Goal: Transaction & Acquisition: Purchase product/service

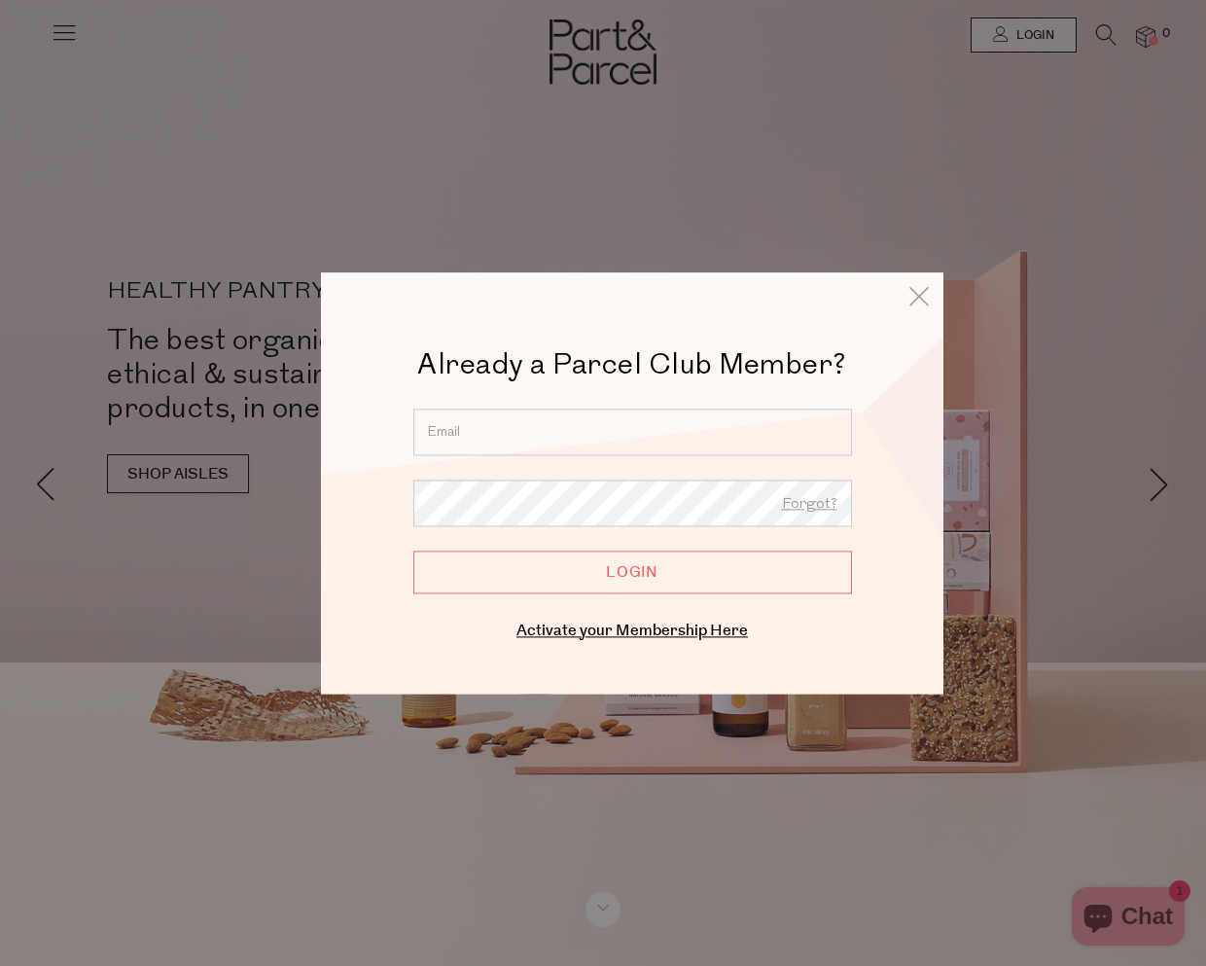
click at [527, 425] on input "email" at bounding box center [632, 431] width 439 height 47
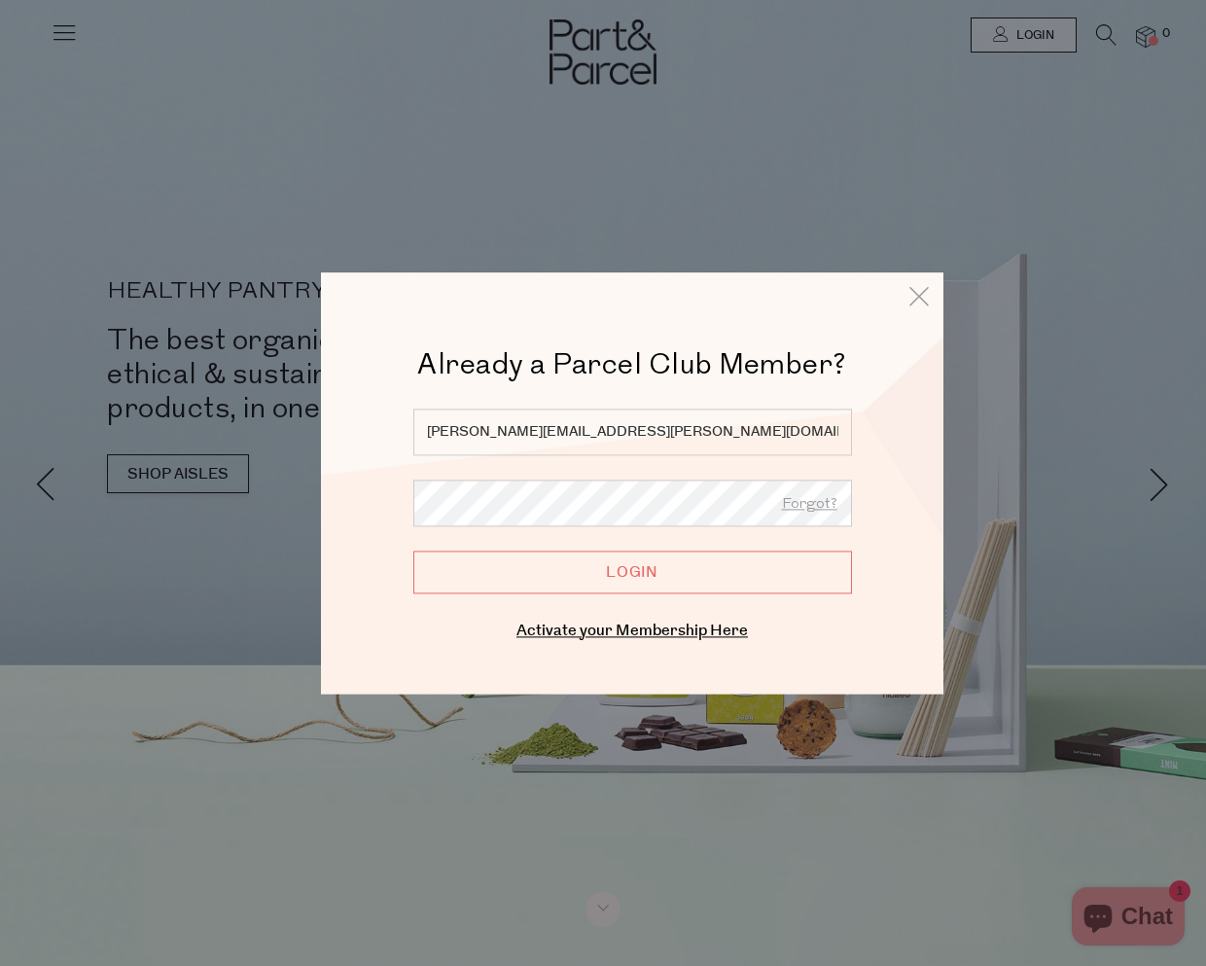
type input "mahalia.mcdaniel@gmail.com"
click at [484, 529] on form "mahalia.mcdaniel@gmail.com Forgot? Login" at bounding box center [632, 500] width 439 height 185
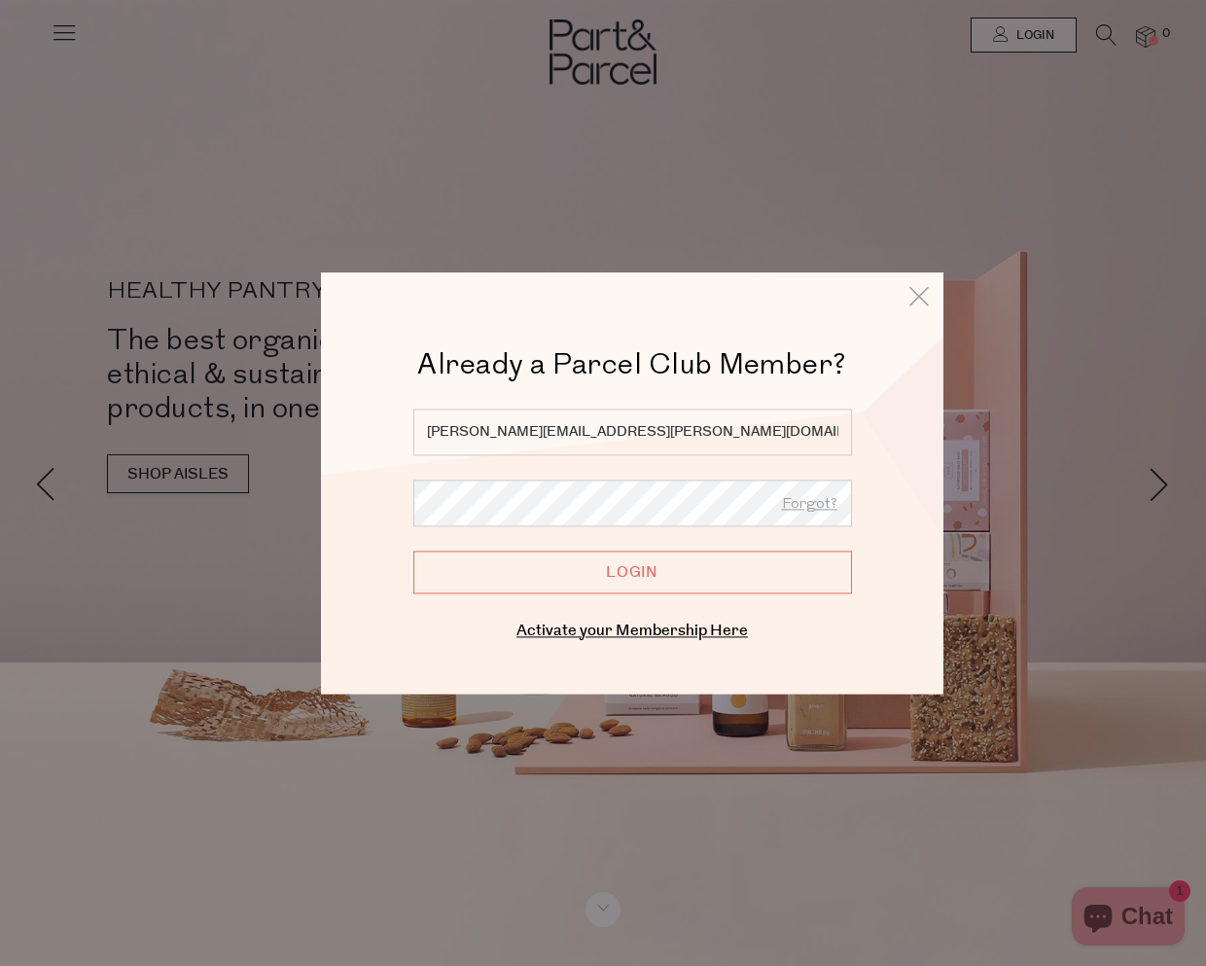
click at [413, 550] on input "Login" at bounding box center [632, 571] width 439 height 43
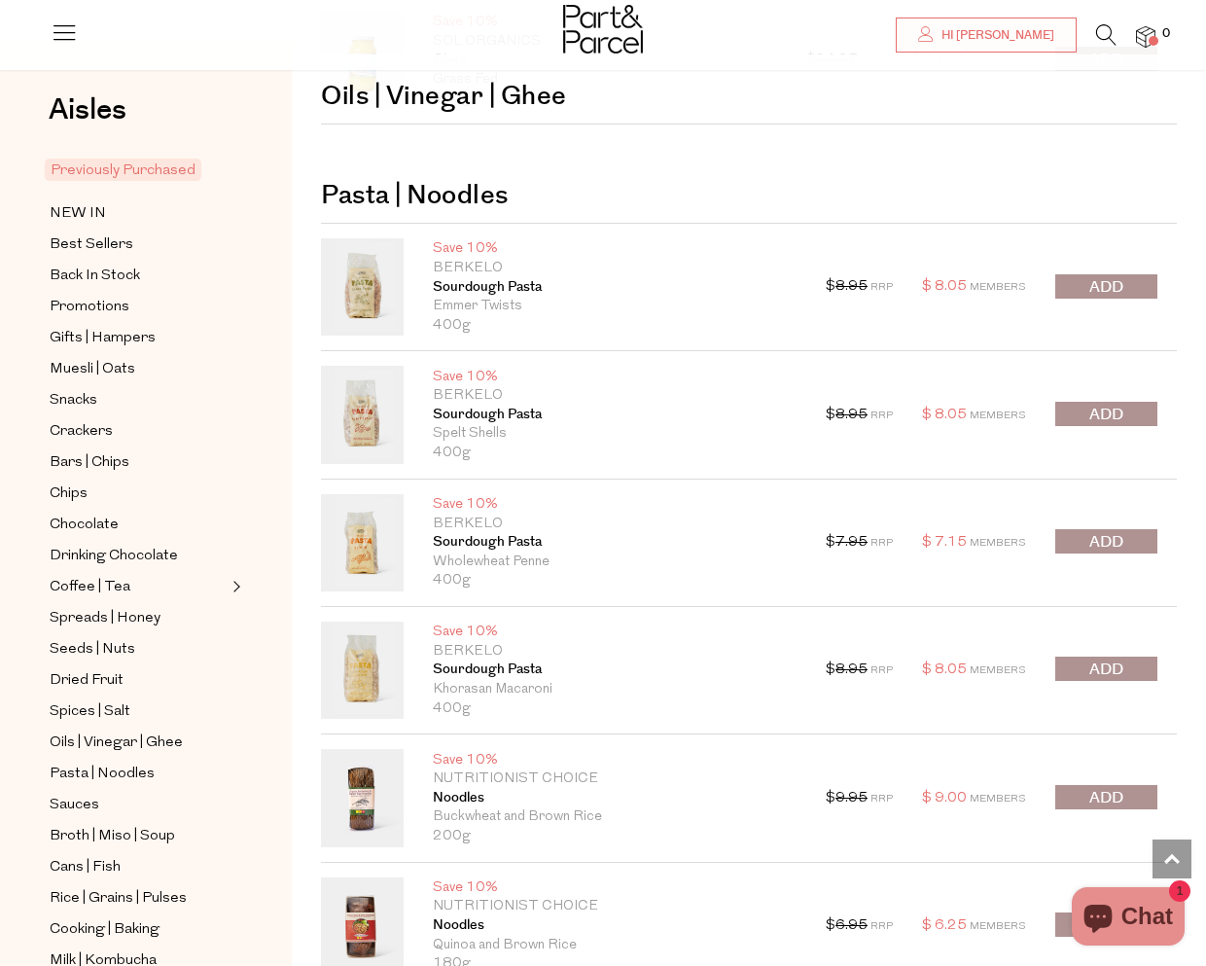
scroll to position [2848, 0]
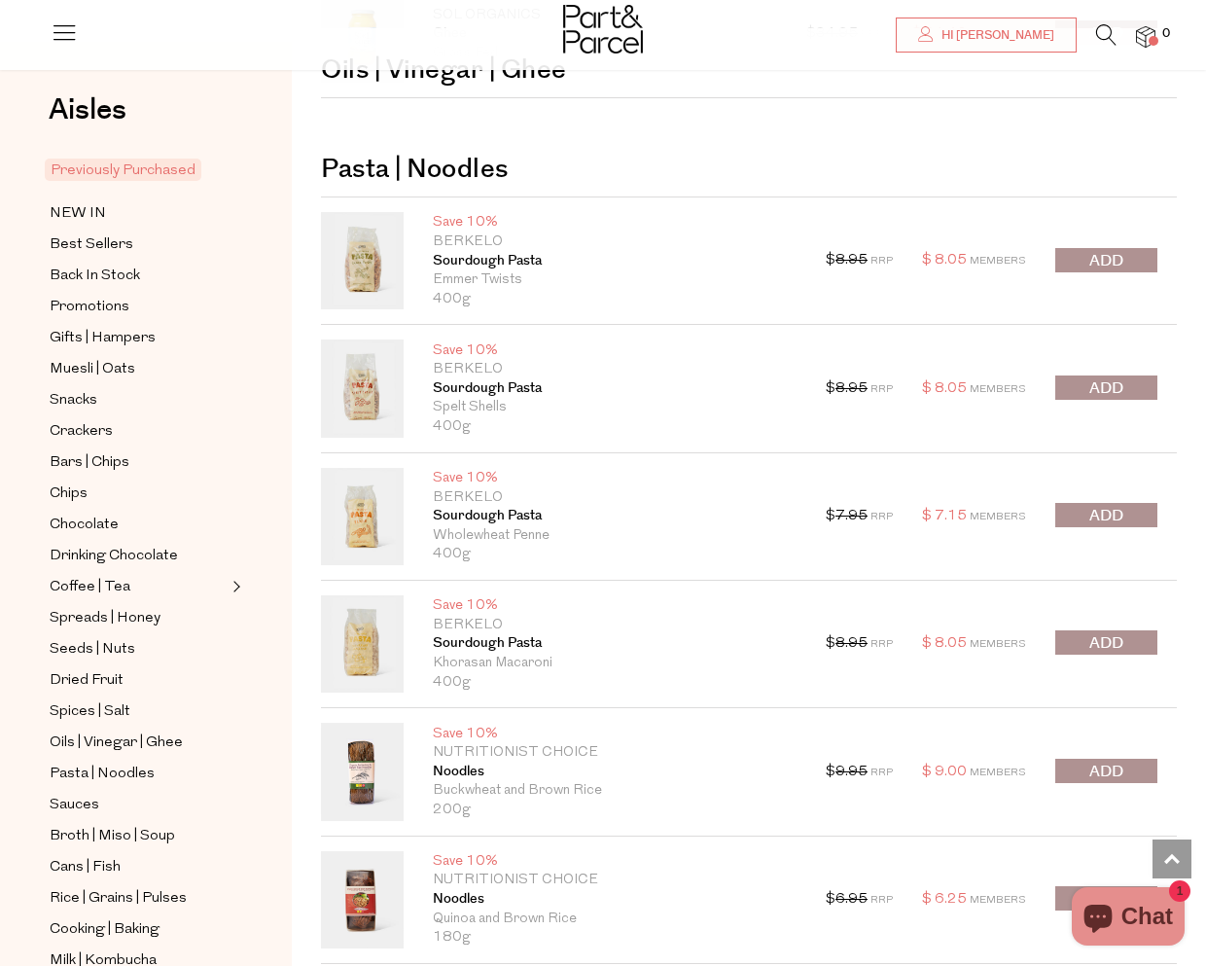
click at [1097, 261] on span "submit" at bounding box center [1106, 261] width 34 height 22
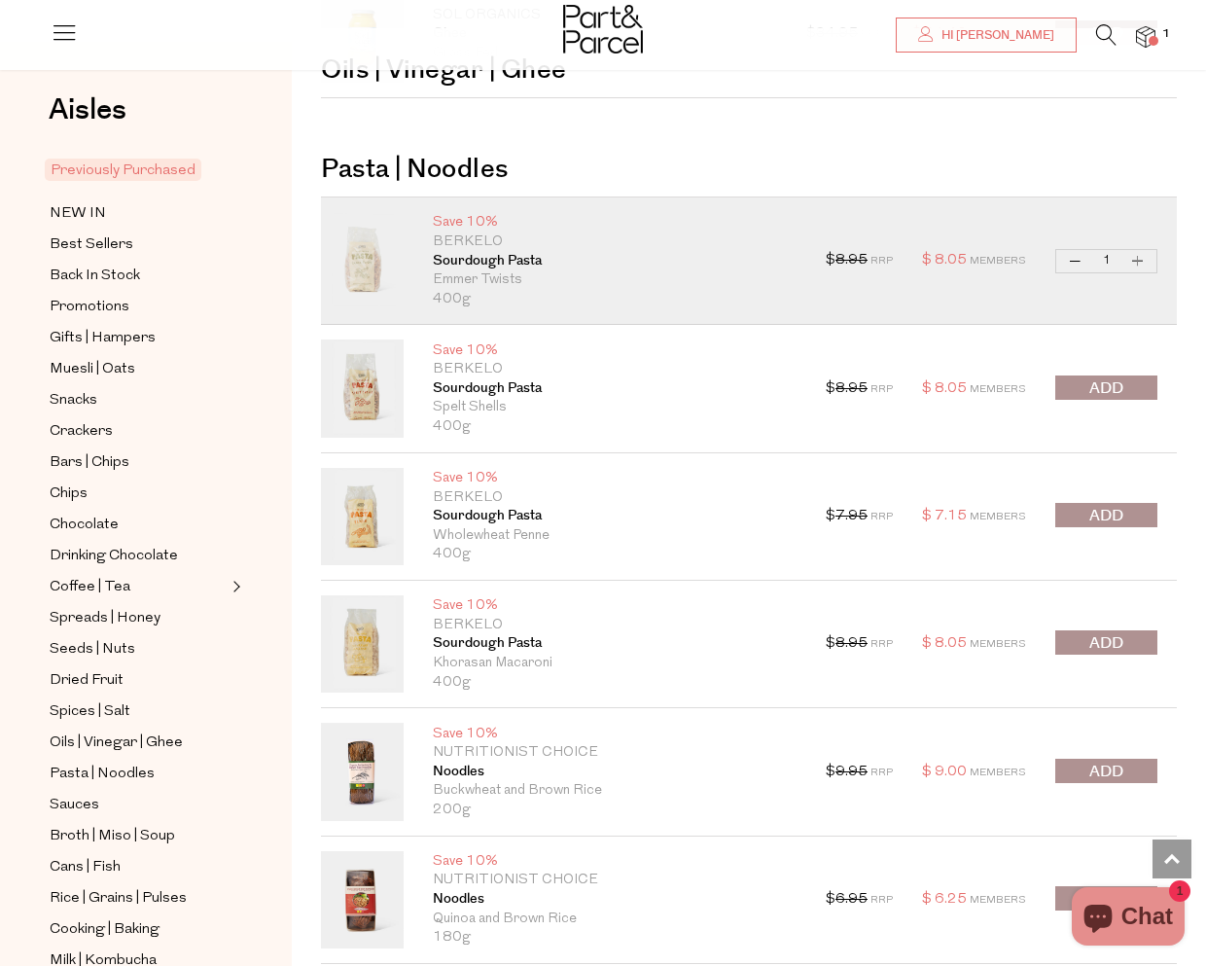
click at [1094, 388] on span "submit" at bounding box center [1106, 388] width 34 height 22
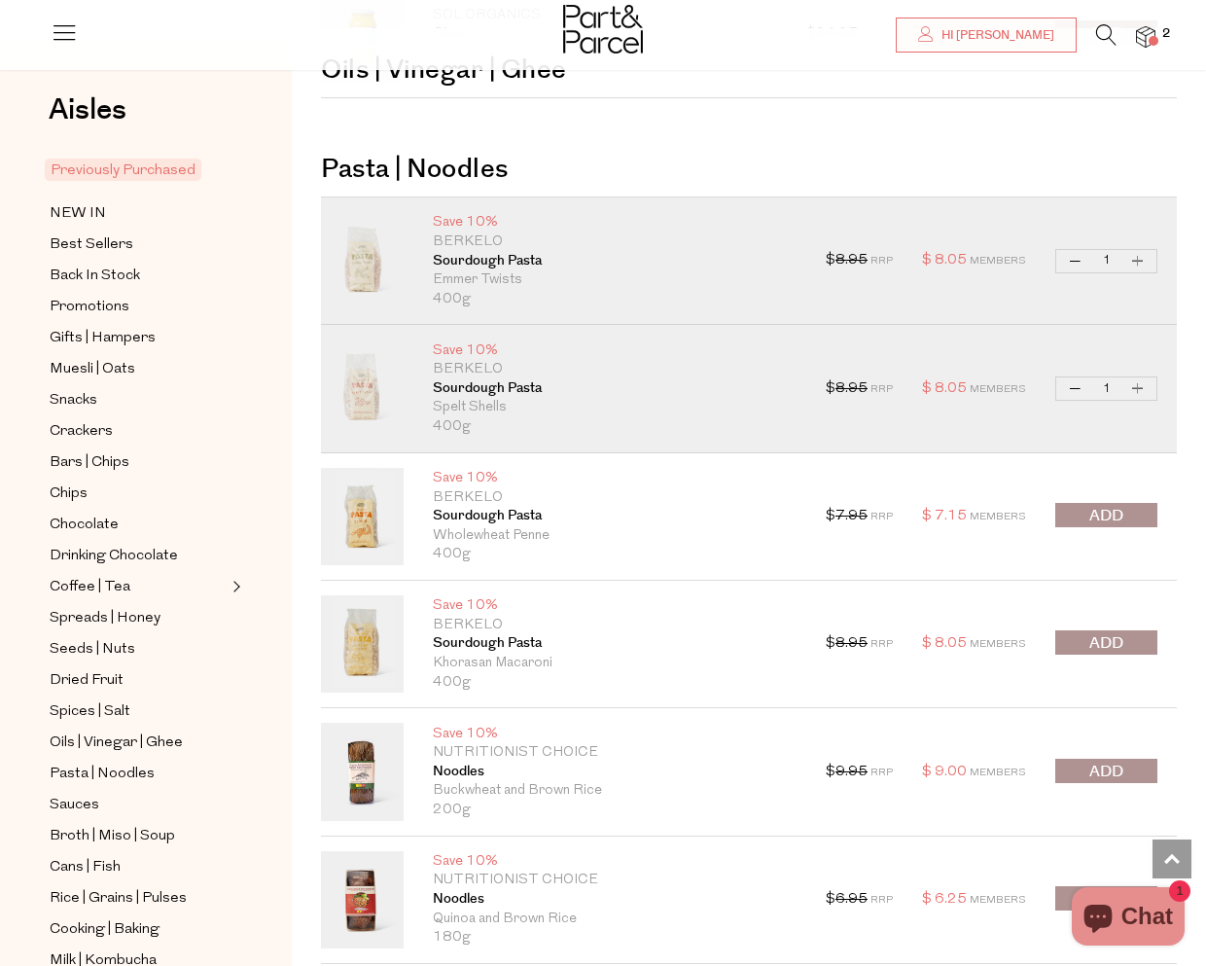
click at [1094, 644] on span "submit" at bounding box center [1106, 643] width 34 height 22
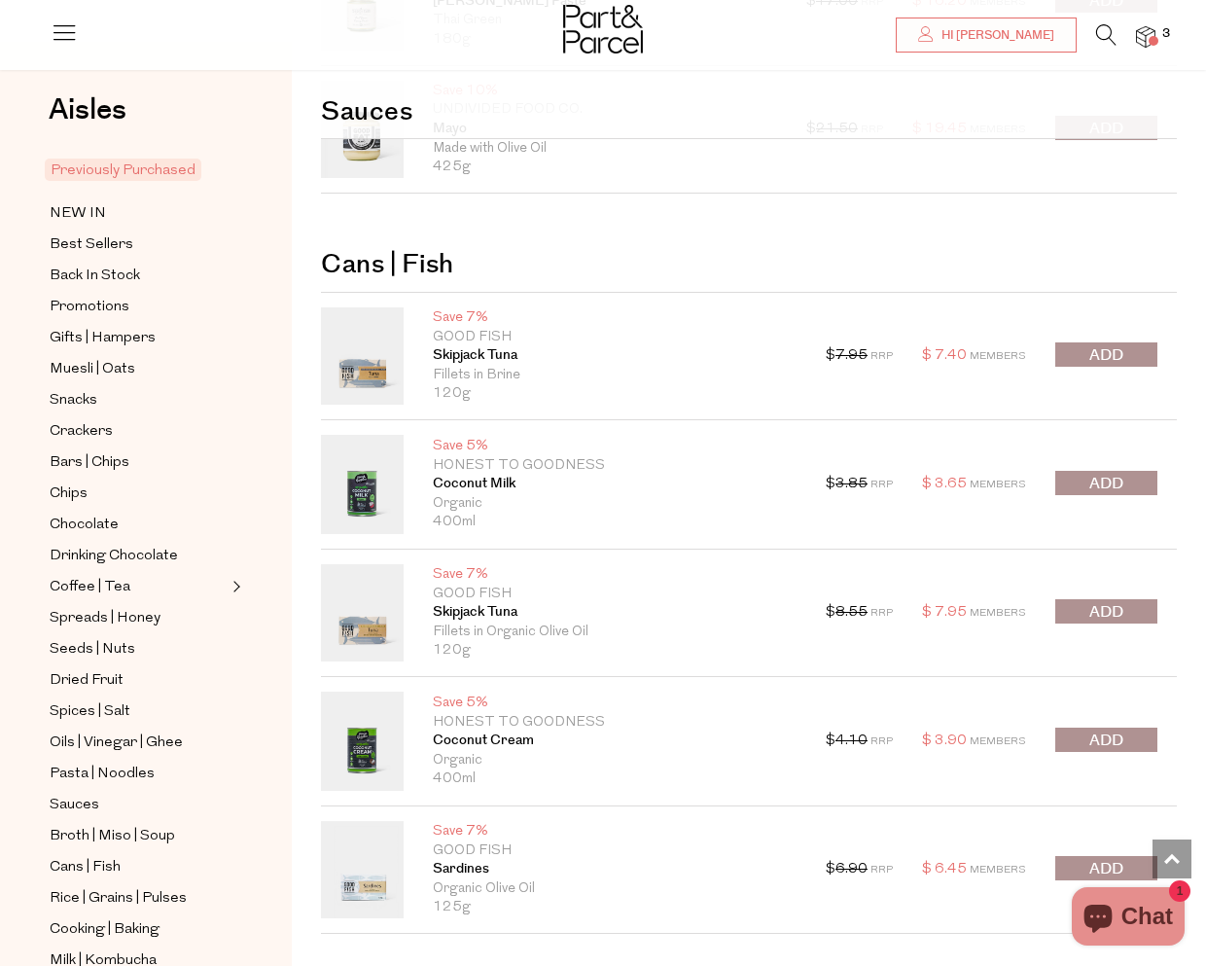
scroll to position [4687, 0]
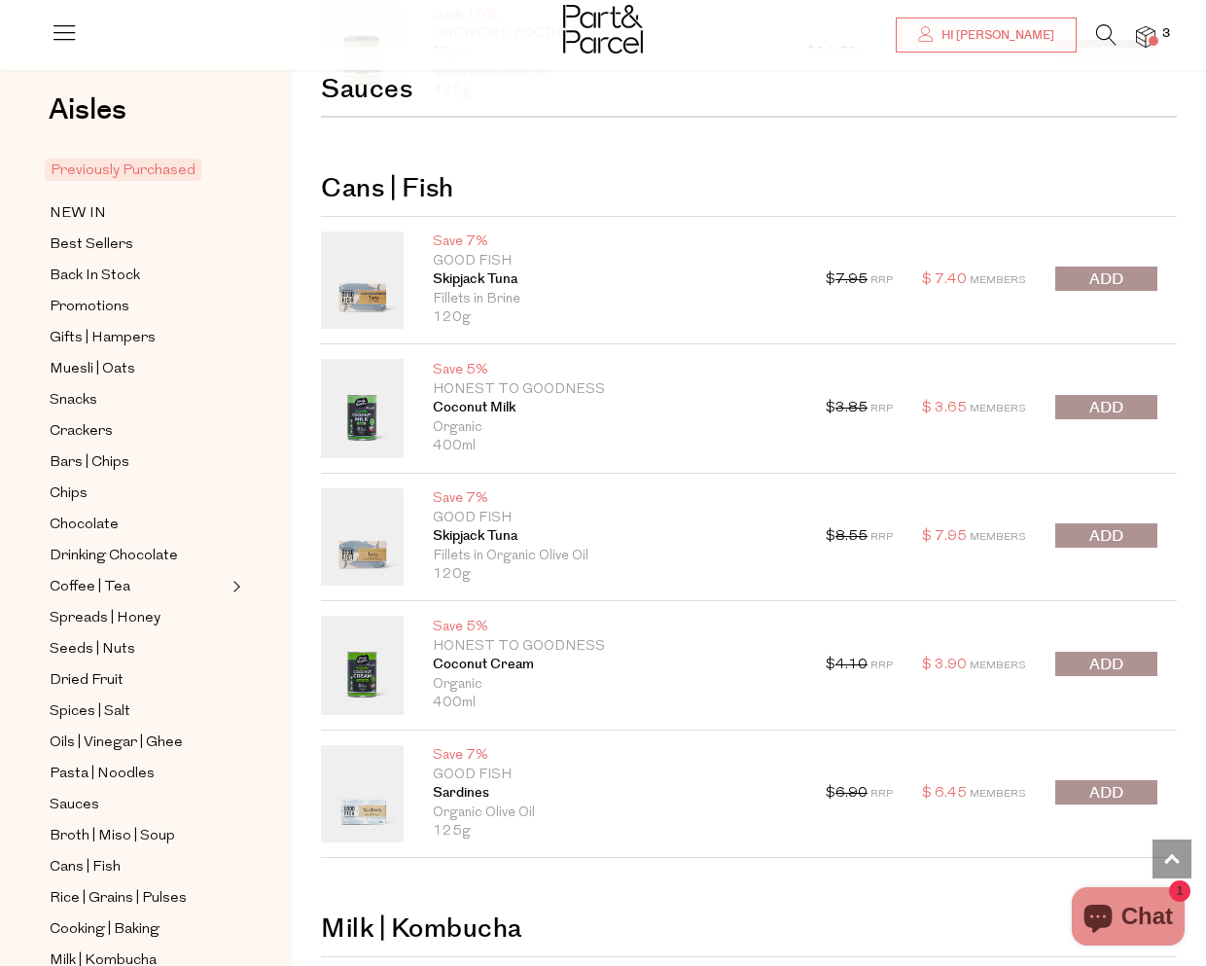
click at [1129, 537] on button "submit" at bounding box center [1106, 535] width 102 height 24
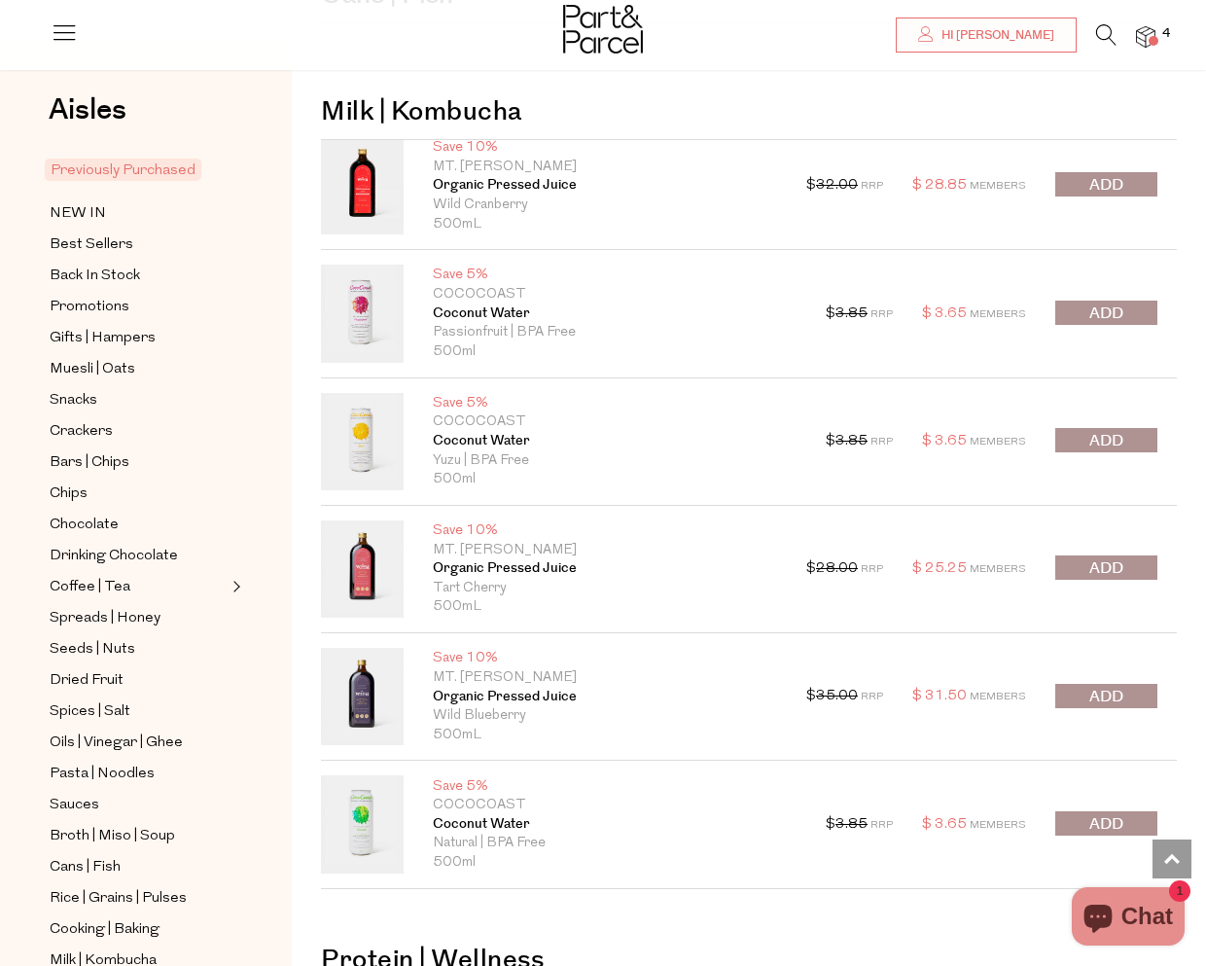
scroll to position [4619, 0]
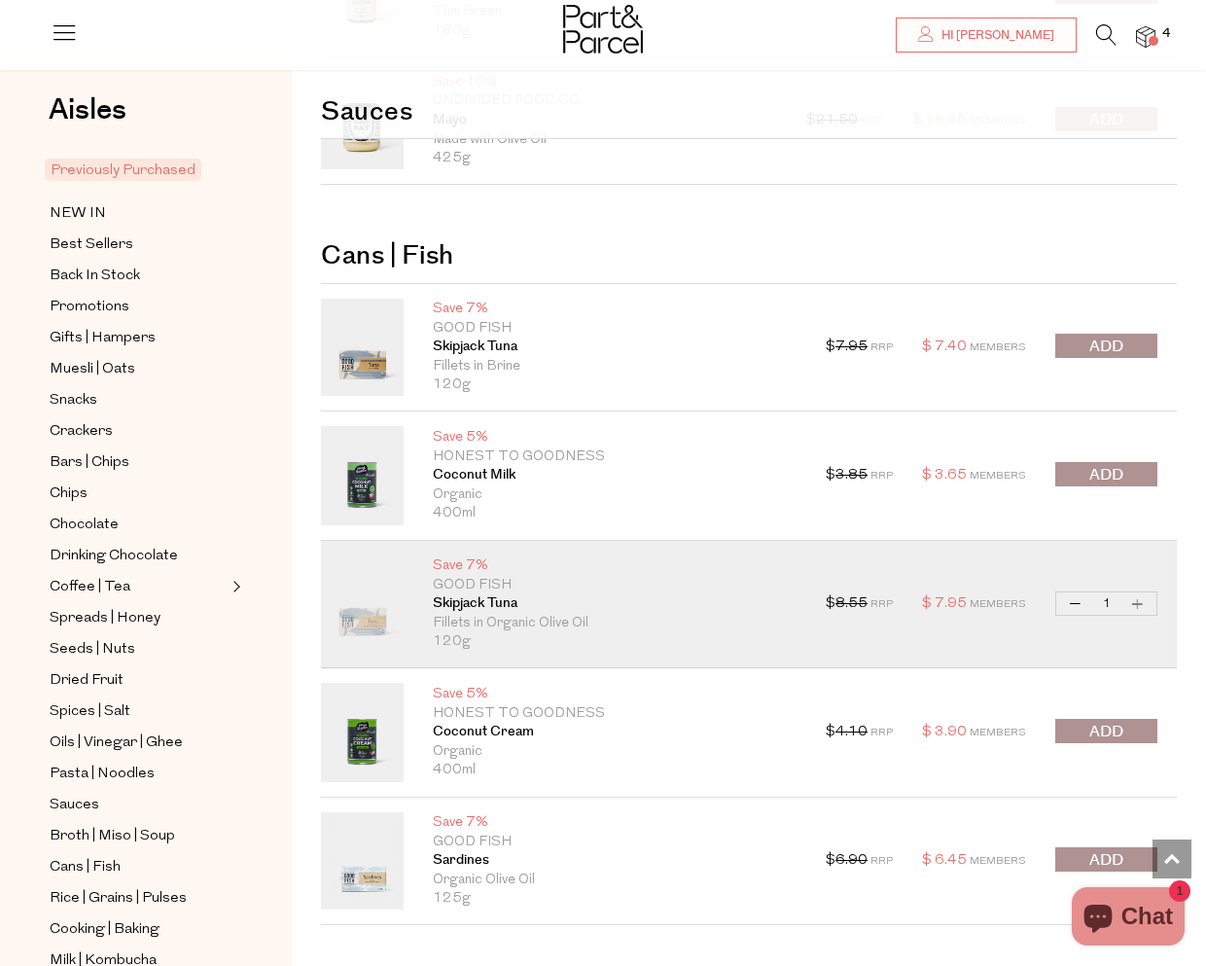
click at [1140, 607] on button "Increase Skipjack Tuna" at bounding box center [1137, 603] width 23 height 22
type input "2"
click at [1113, 342] on span "submit" at bounding box center [1106, 346] width 34 height 22
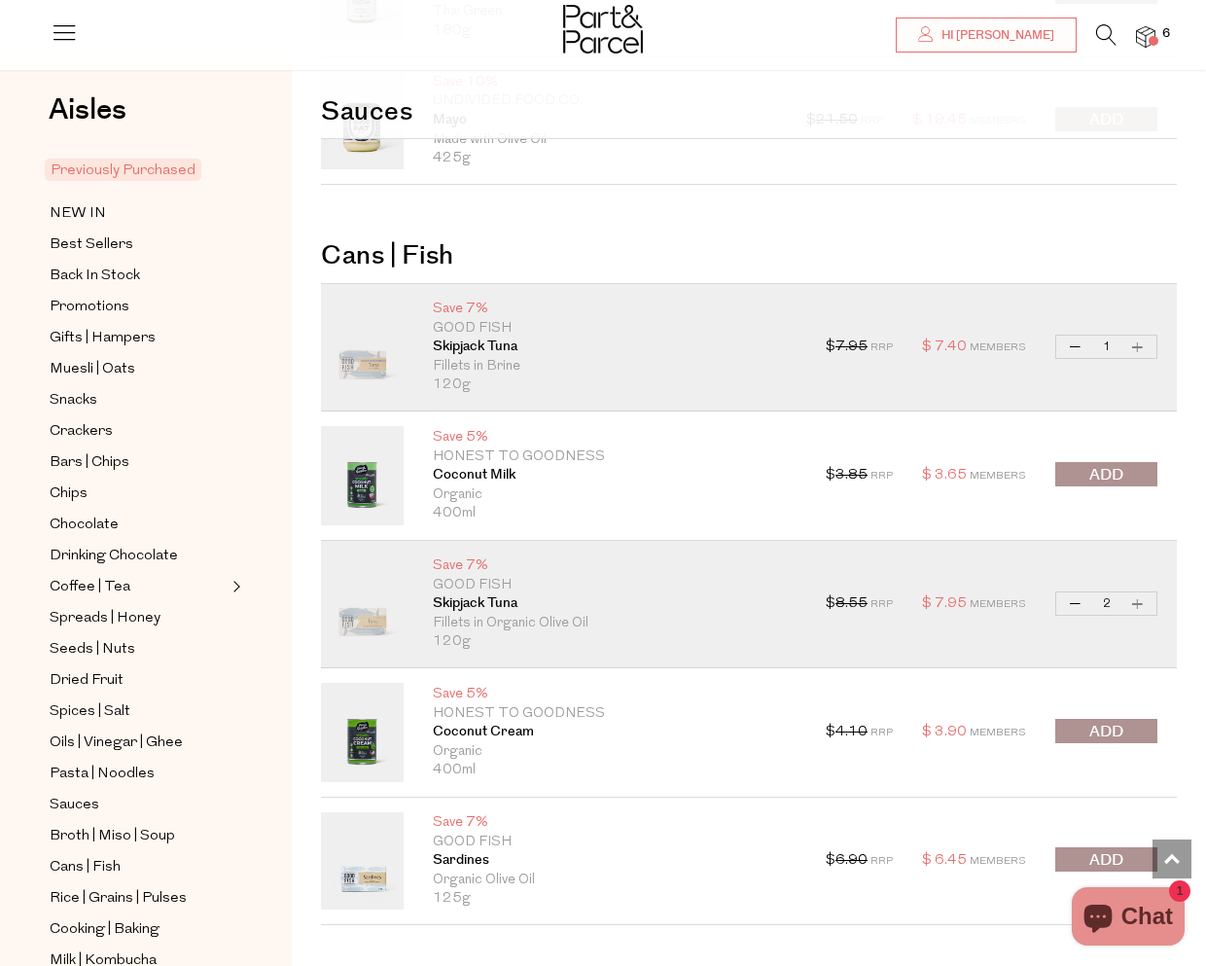
click at [1139, 353] on button "Increase Skipjack Tuna" at bounding box center [1137, 346] width 23 height 22
type input "2"
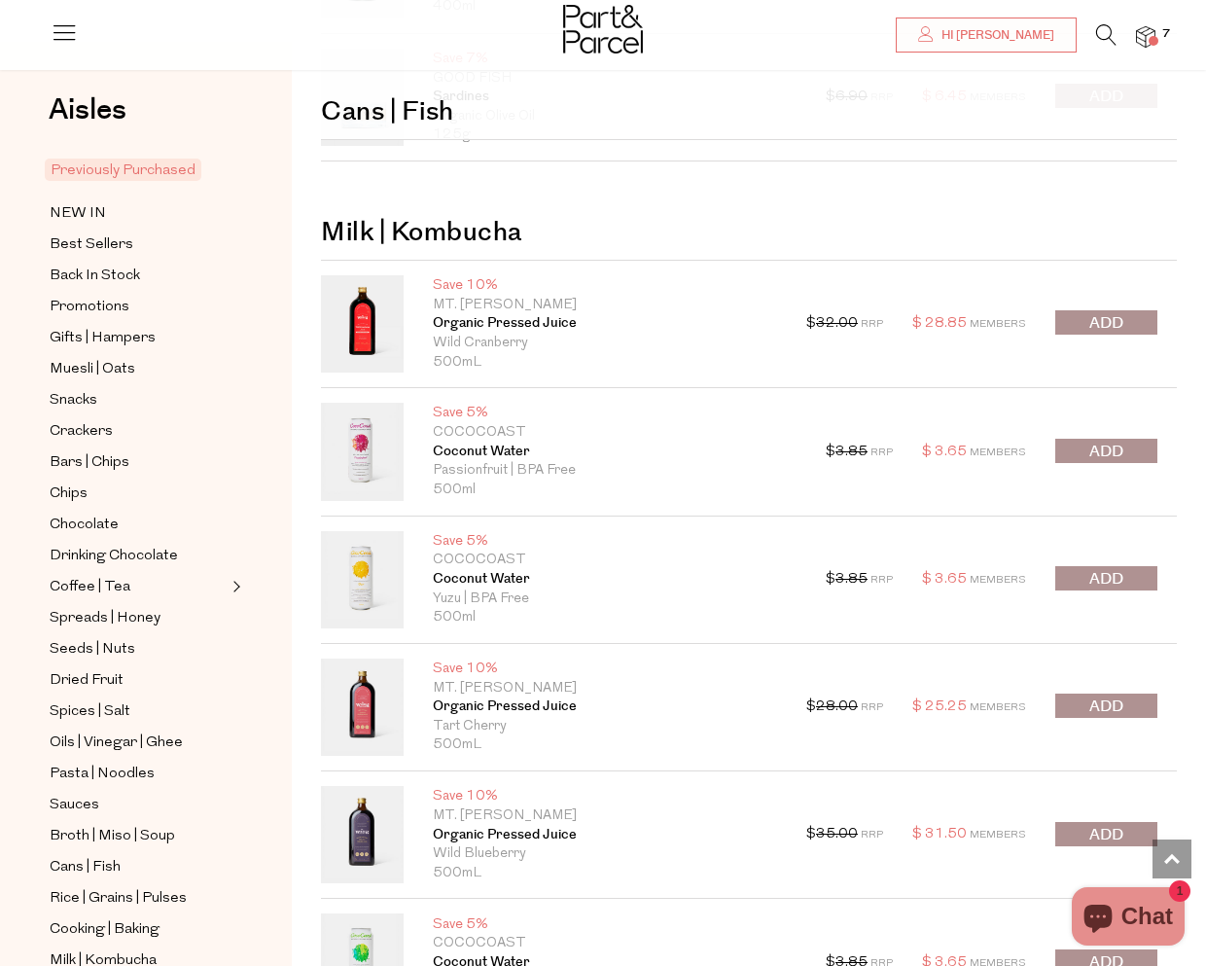
scroll to position [6106, 0]
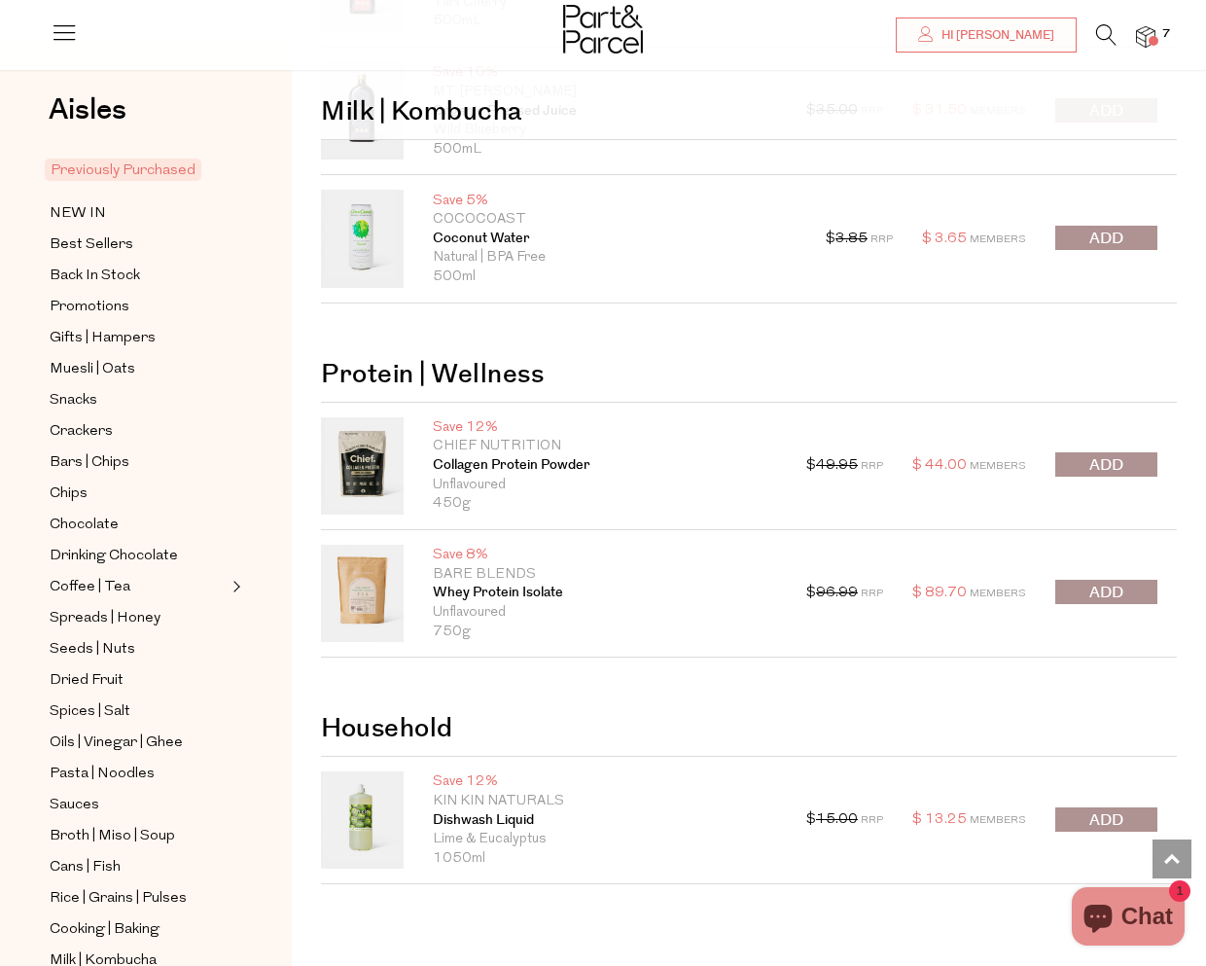
click at [1105, 591] on span "submit" at bounding box center [1106, 592] width 34 height 22
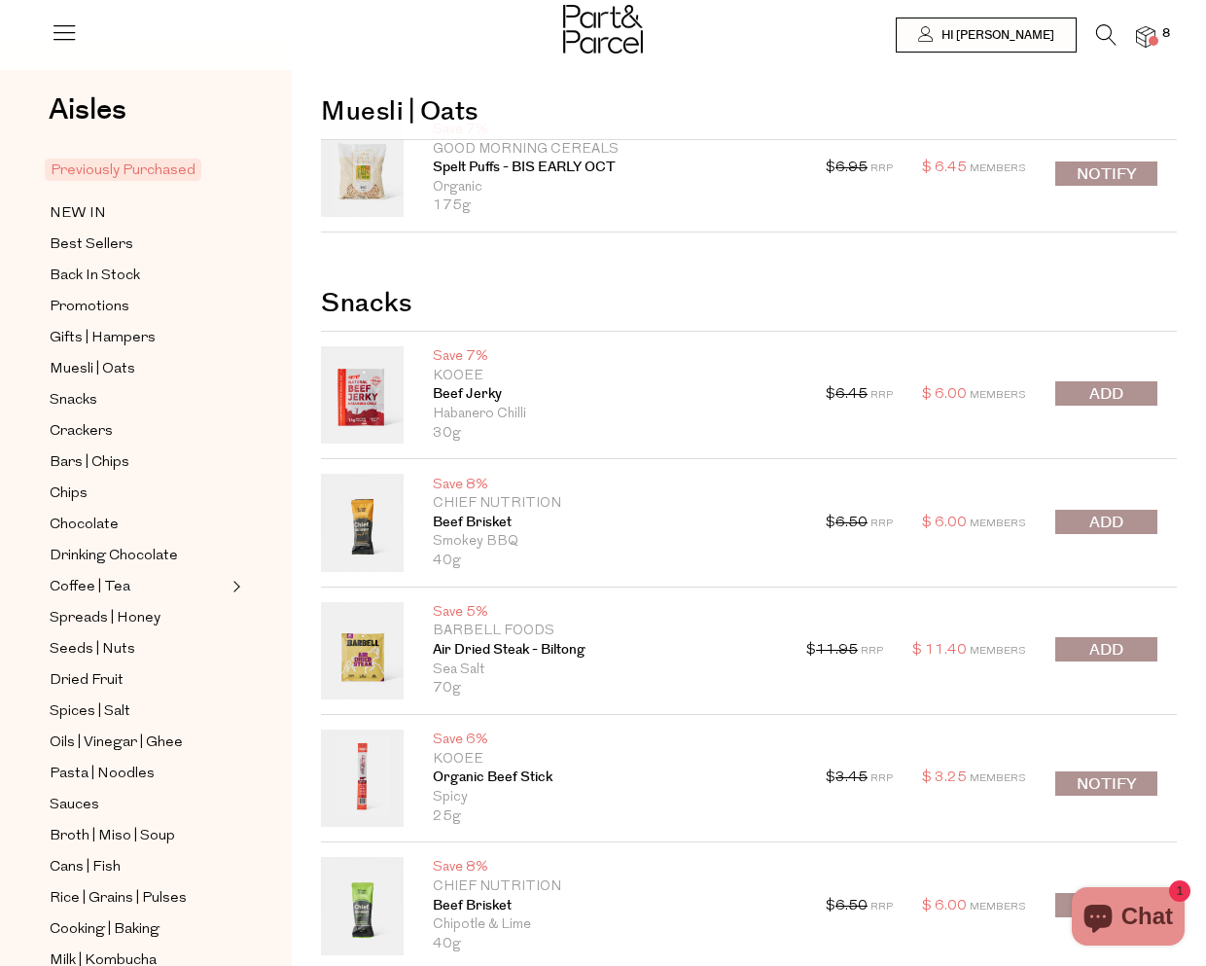
scroll to position [0, 0]
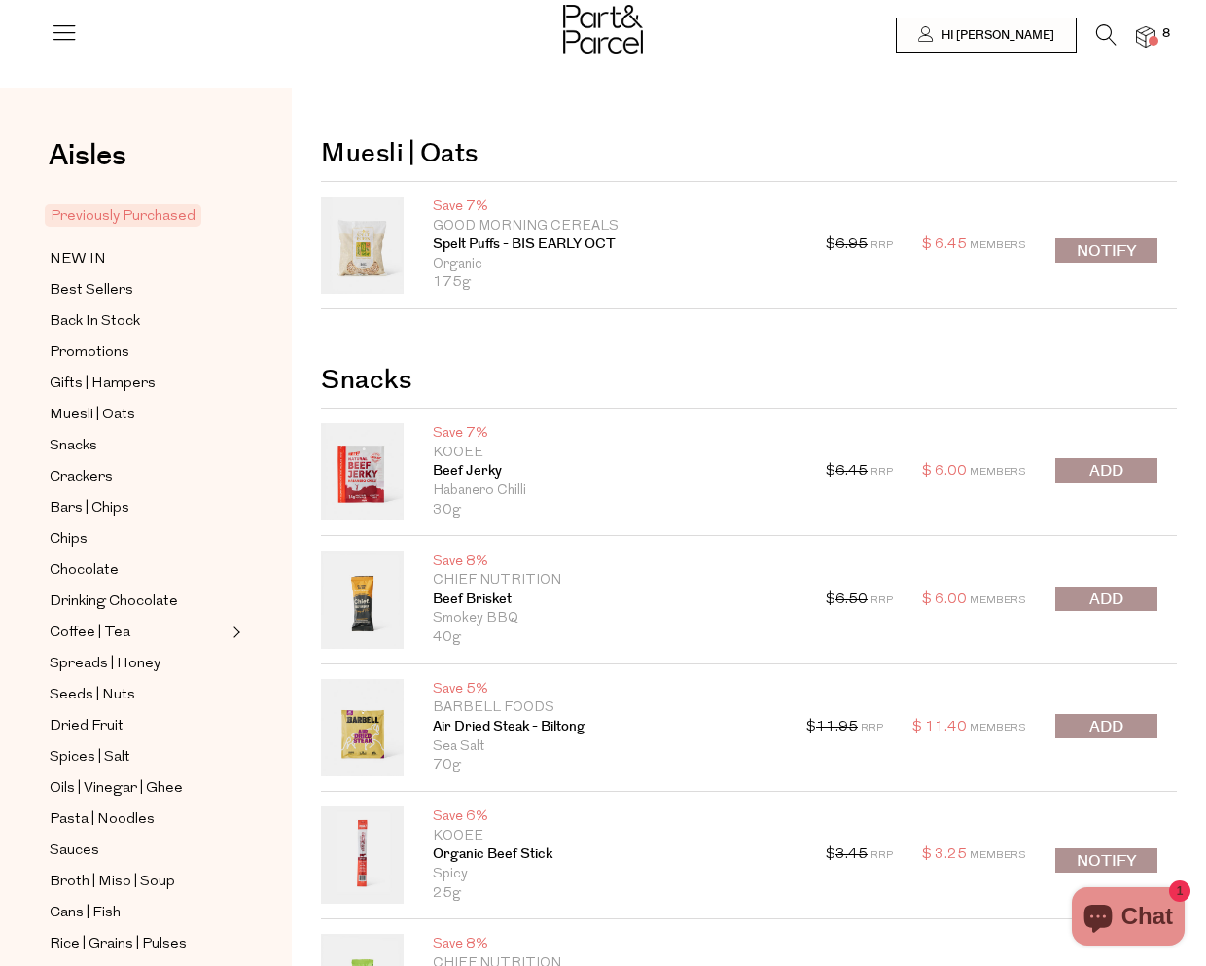
click at [1102, 39] on icon at bounding box center [1106, 34] width 20 height 21
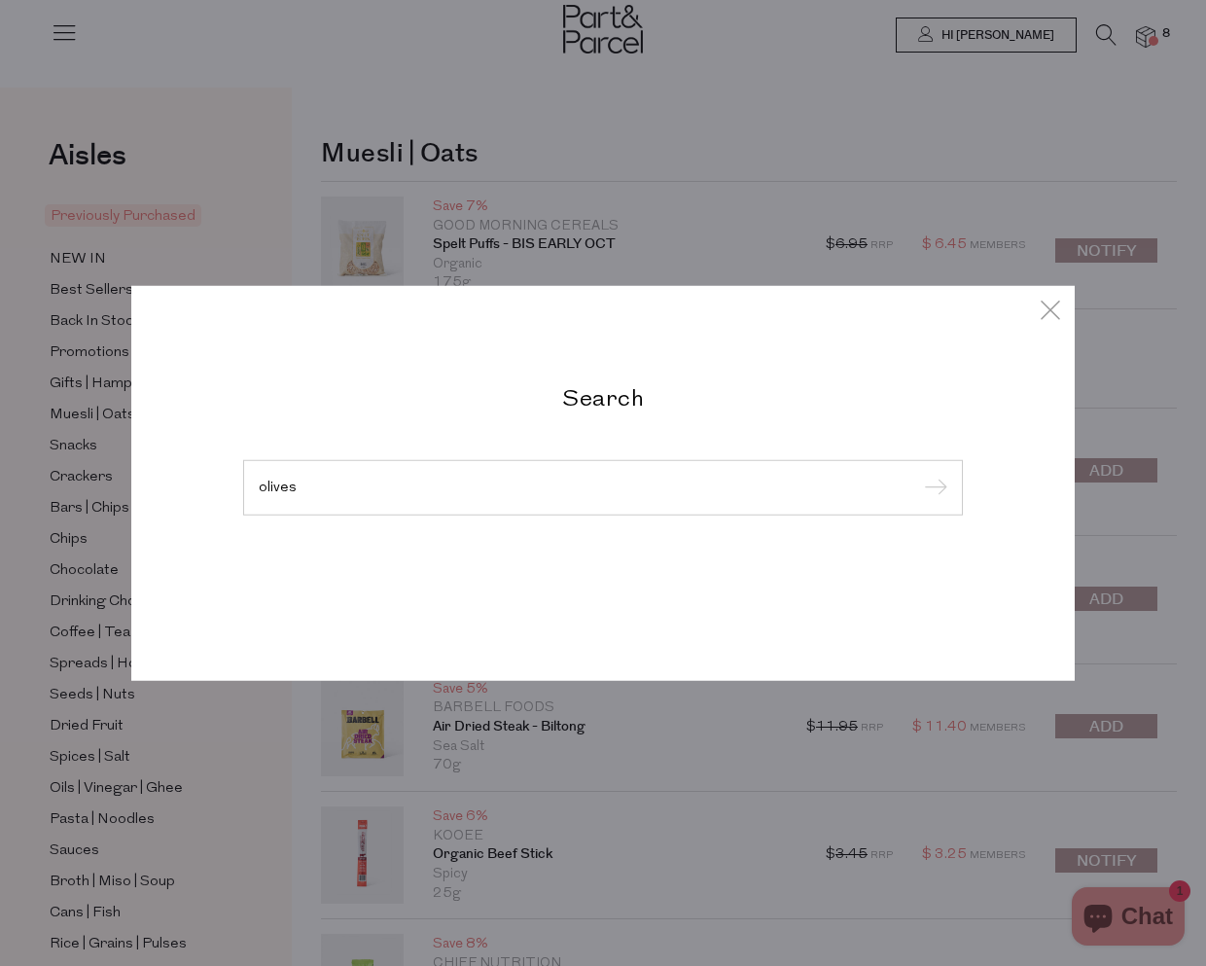
type input "olives"
click at [918, 474] on input "submit" at bounding box center [932, 488] width 29 height 29
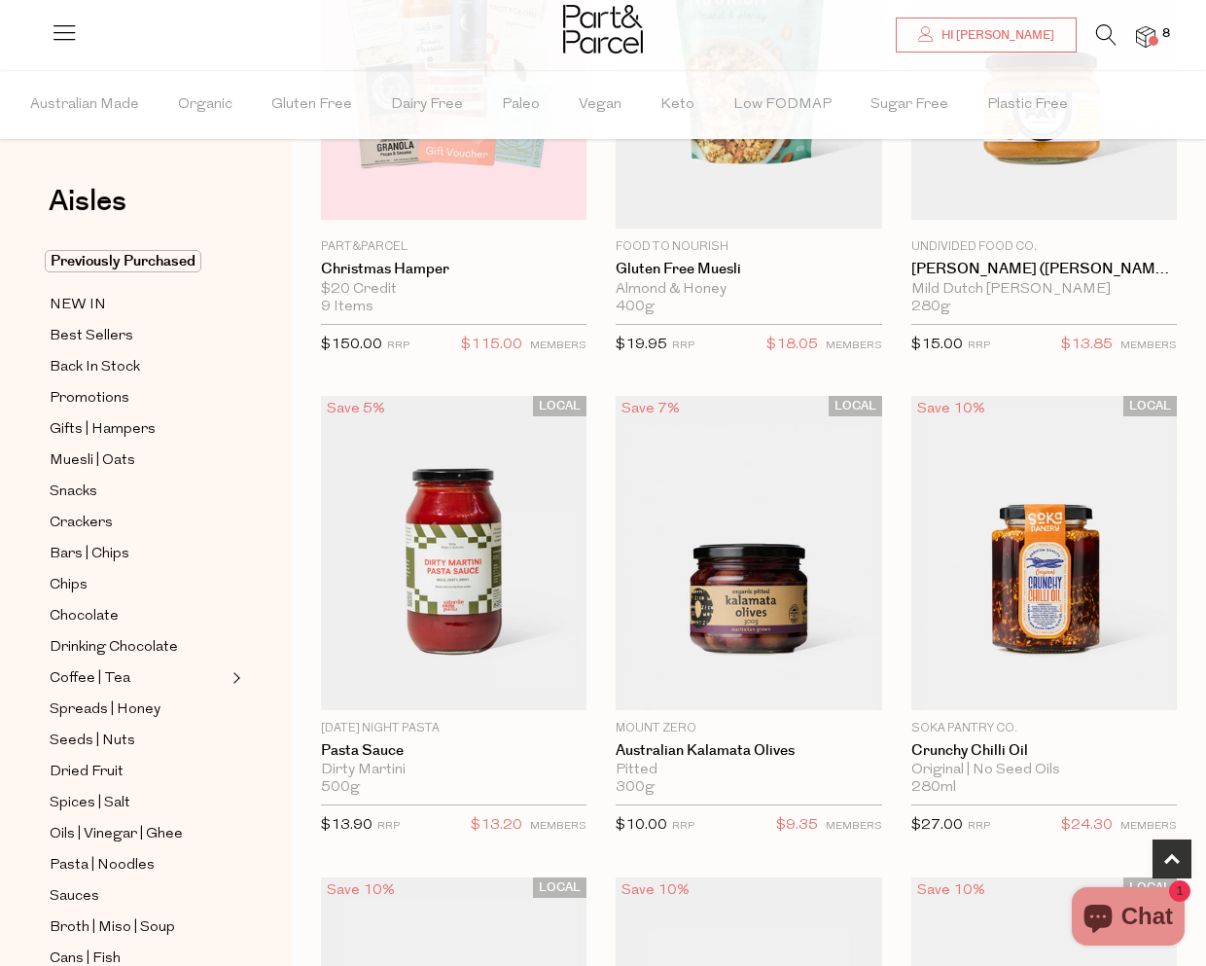
scroll to position [1101, 0]
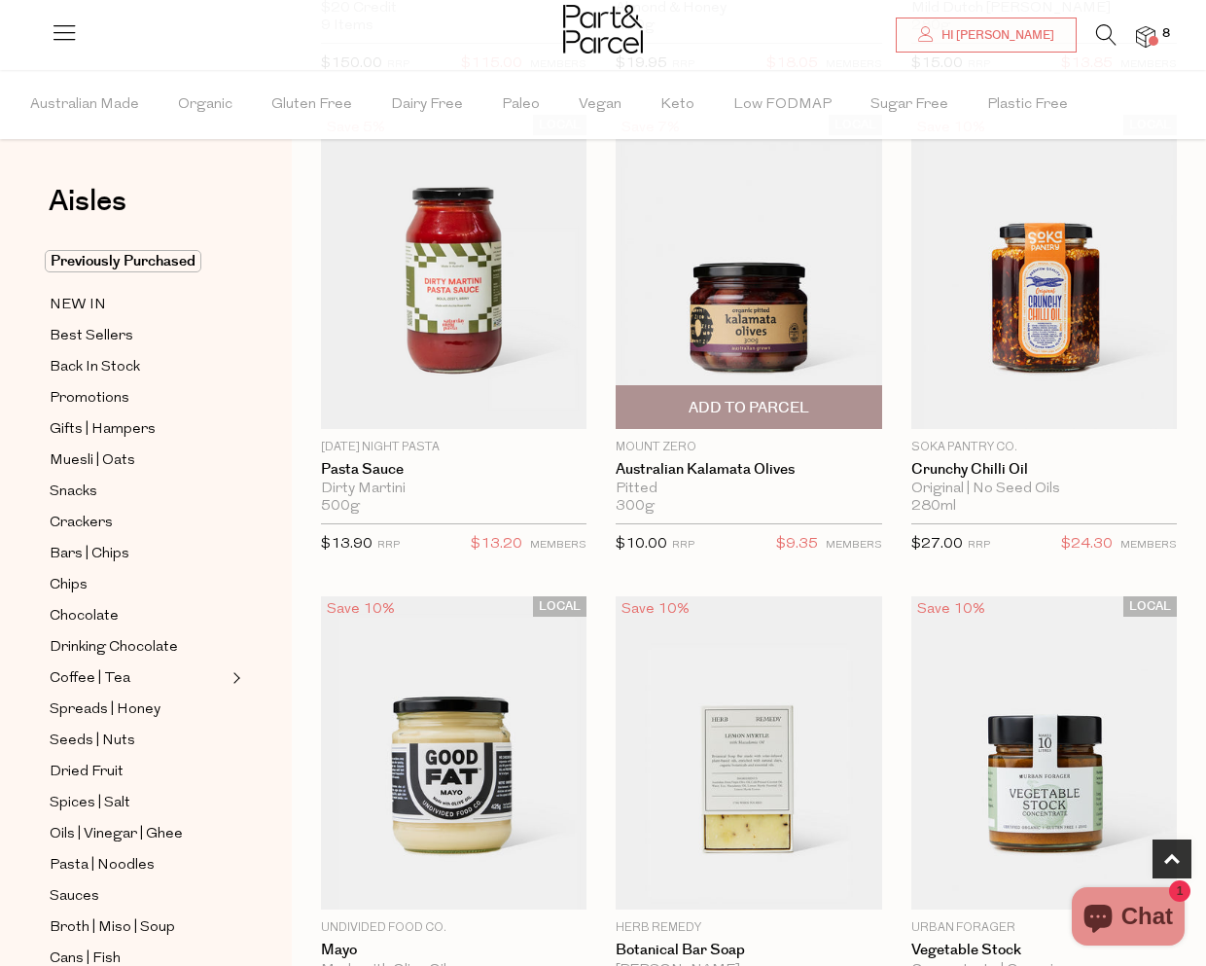
click at [779, 409] on span "Add To Parcel" at bounding box center [748, 408] width 121 height 20
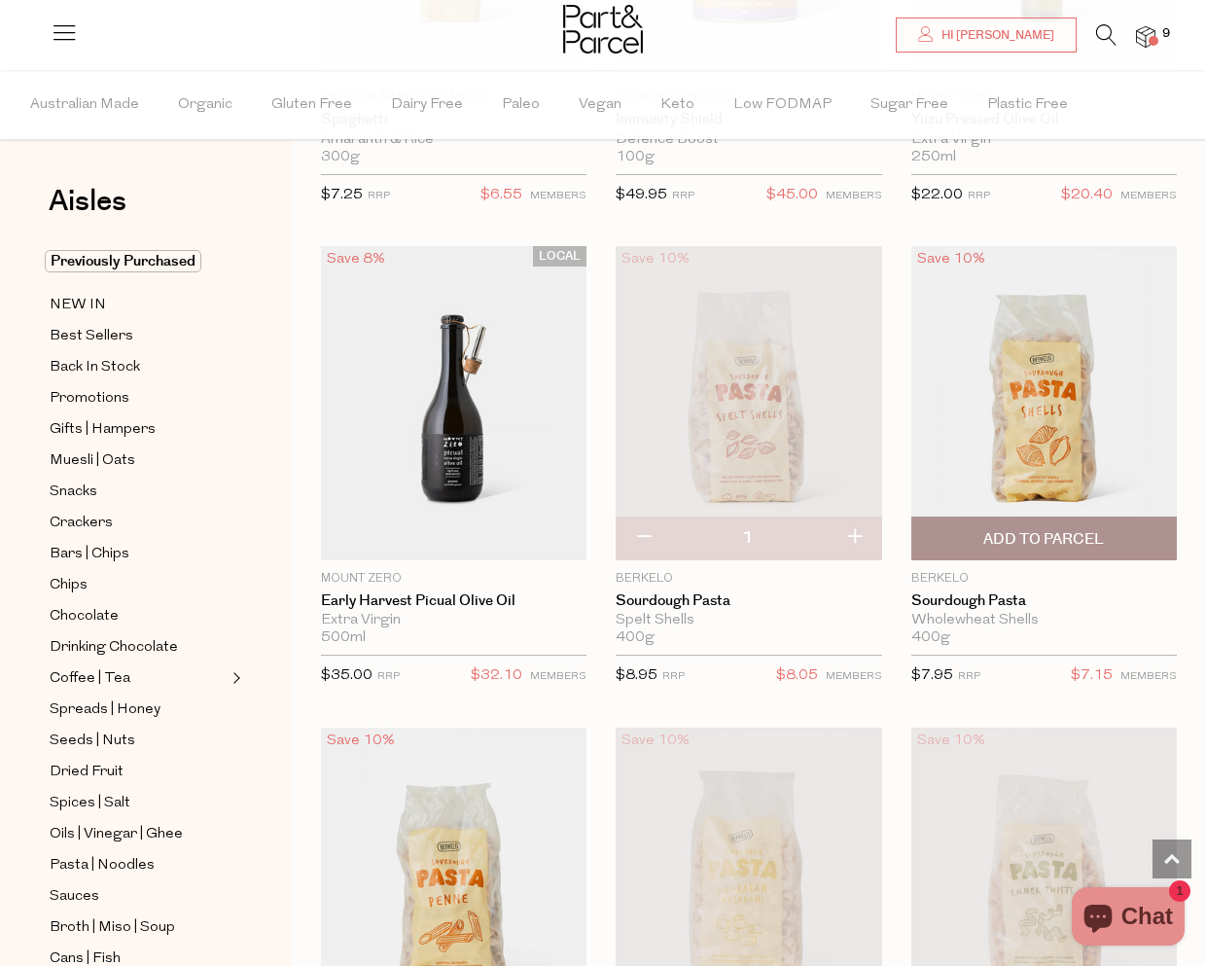
scroll to position [3408, 0]
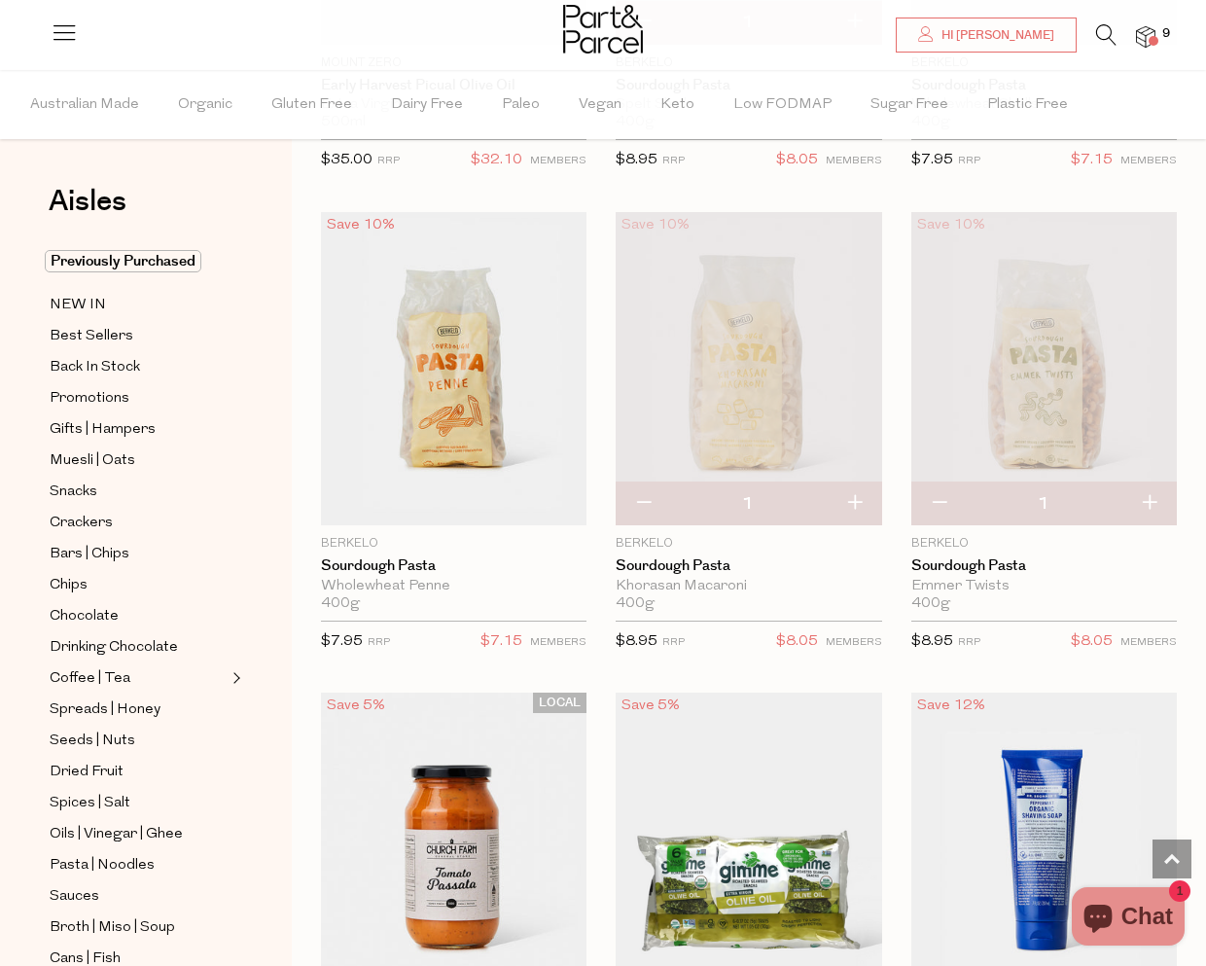
click at [1140, 35] on img at bounding box center [1145, 37] width 19 height 22
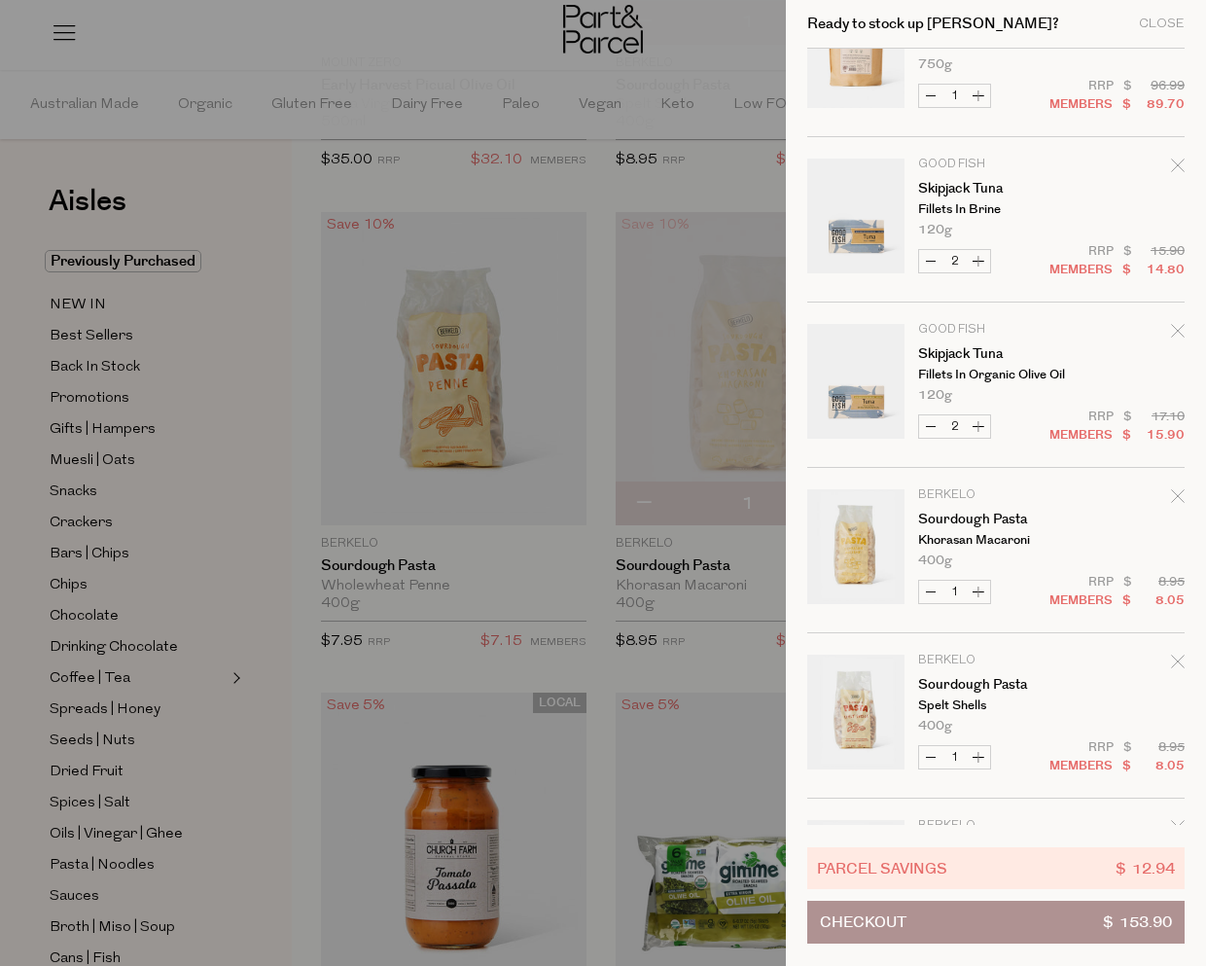
scroll to position [0, 0]
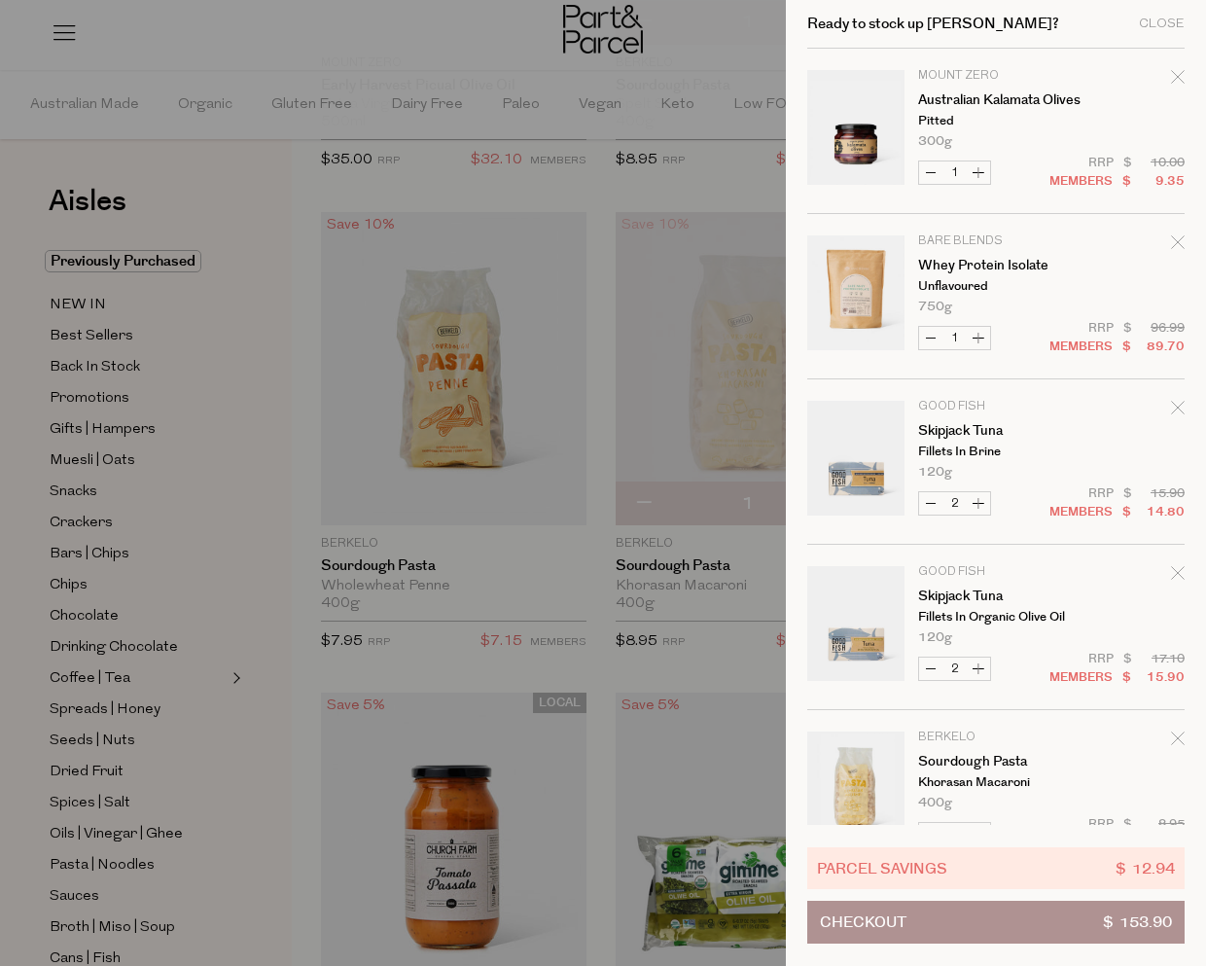
click at [699, 222] on div at bounding box center [603, 483] width 1206 height 966
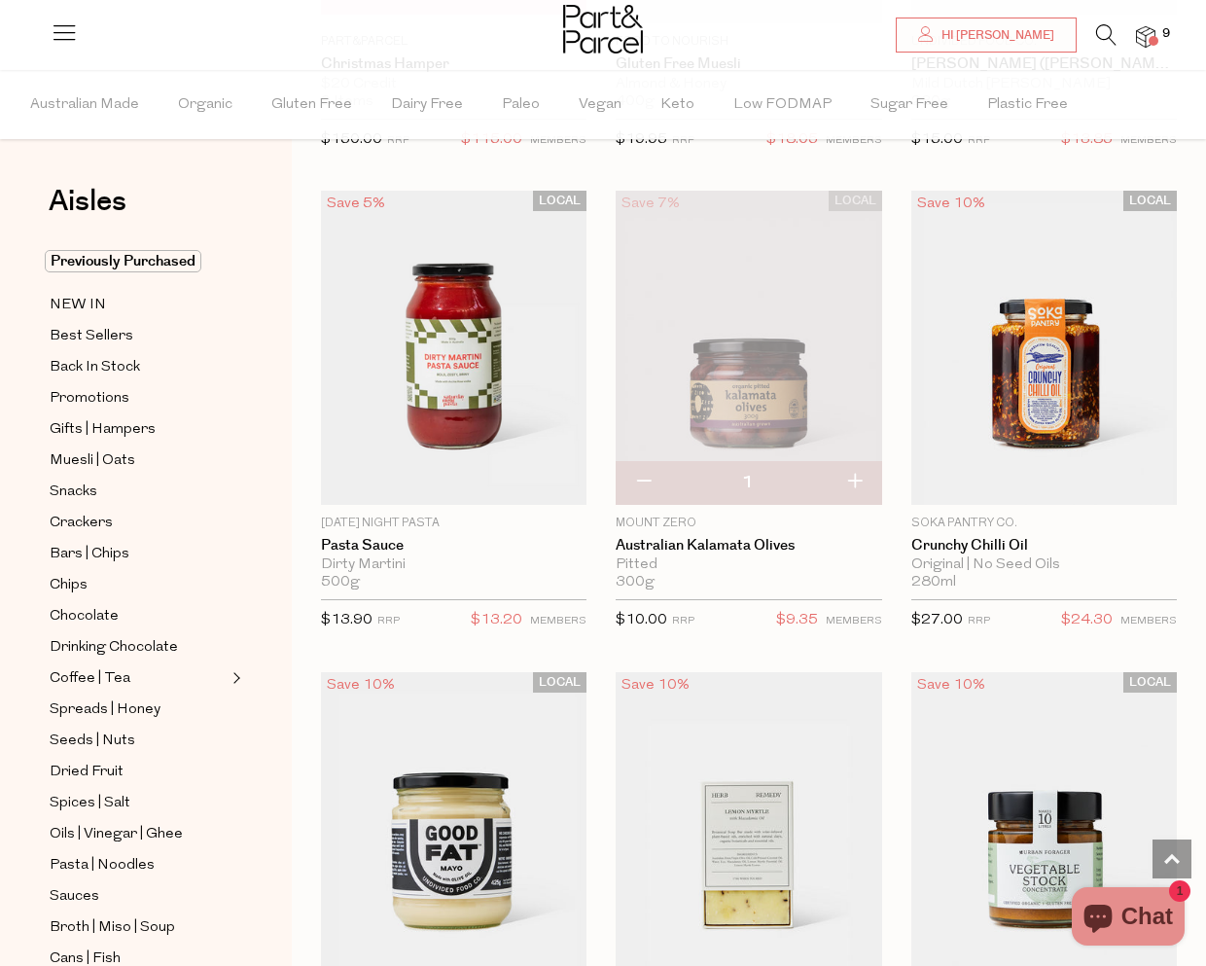
click at [1106, 34] on icon at bounding box center [1106, 34] width 20 height 21
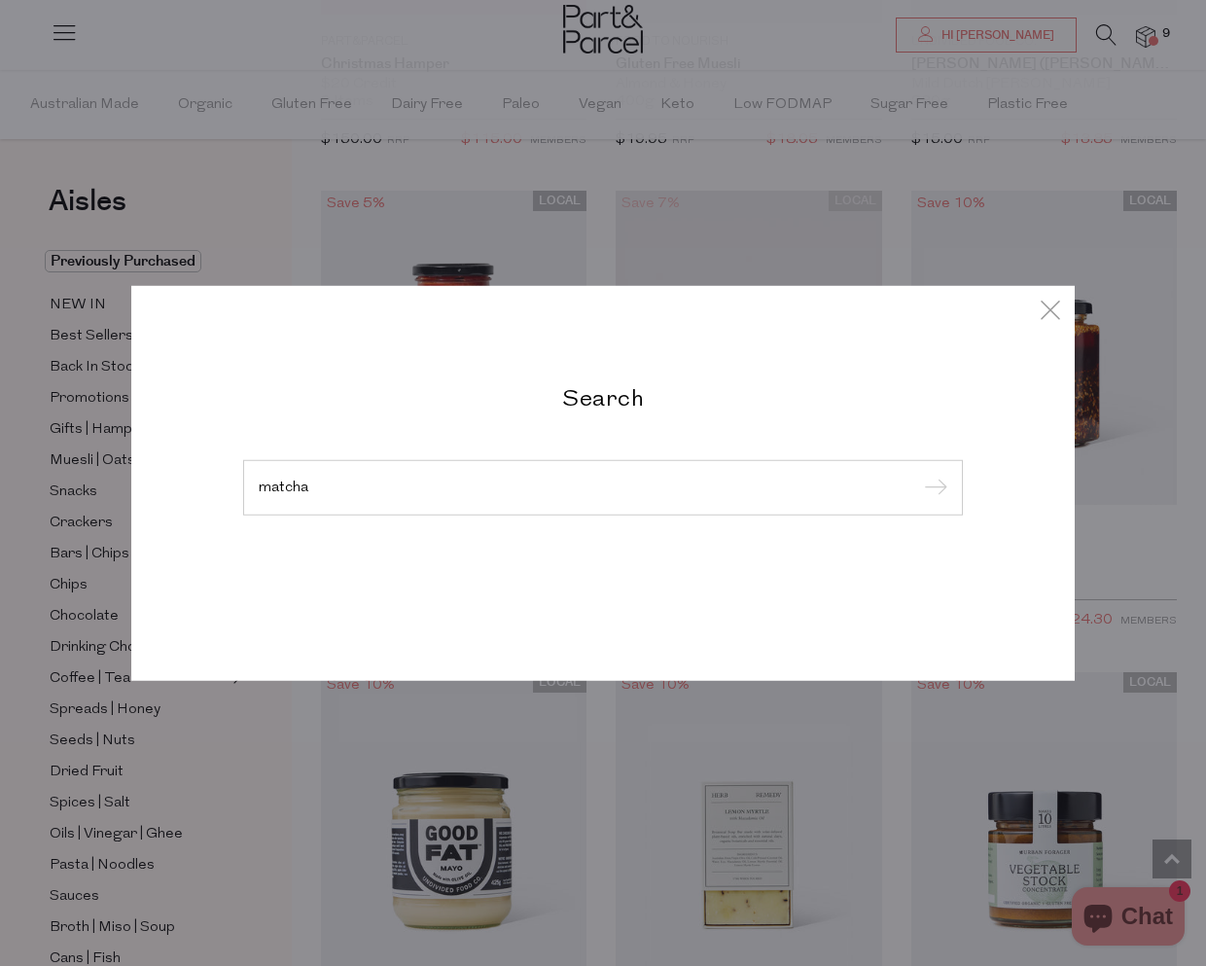
type input "matcha"
click at [918, 474] on input "submit" at bounding box center [932, 488] width 29 height 29
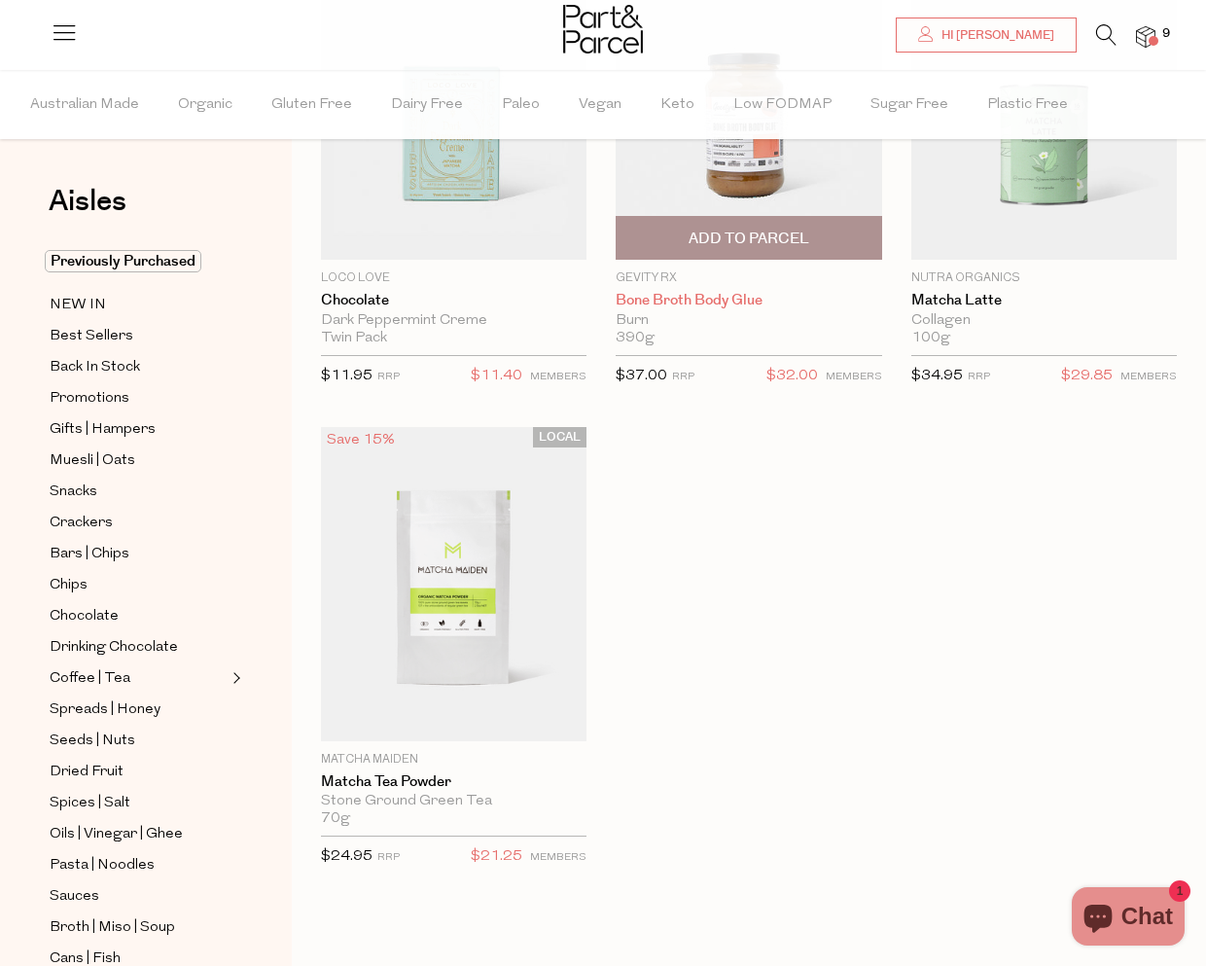
scroll to position [288, 0]
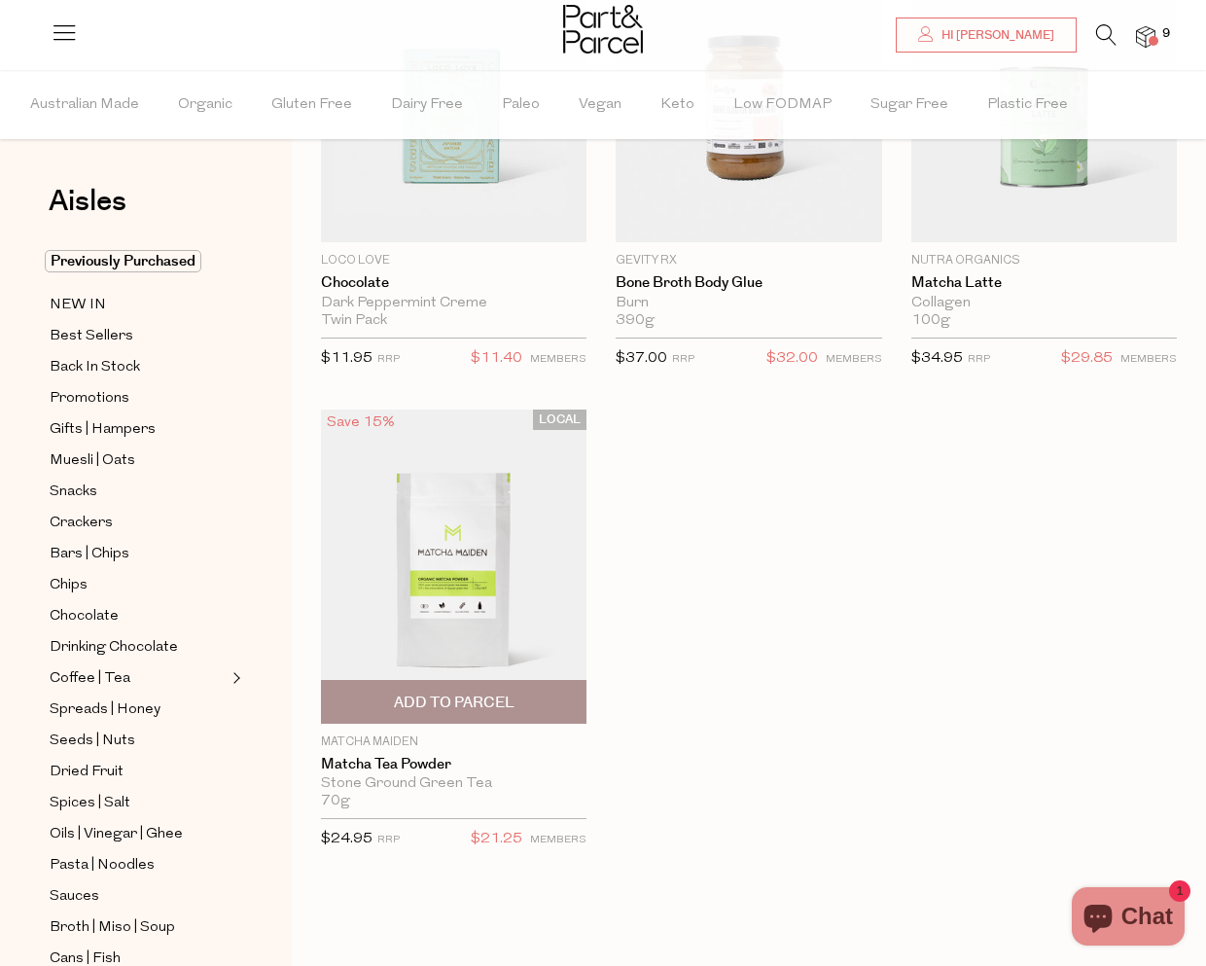
click at [427, 716] on span "Add To Parcel" at bounding box center [454, 702] width 254 height 42
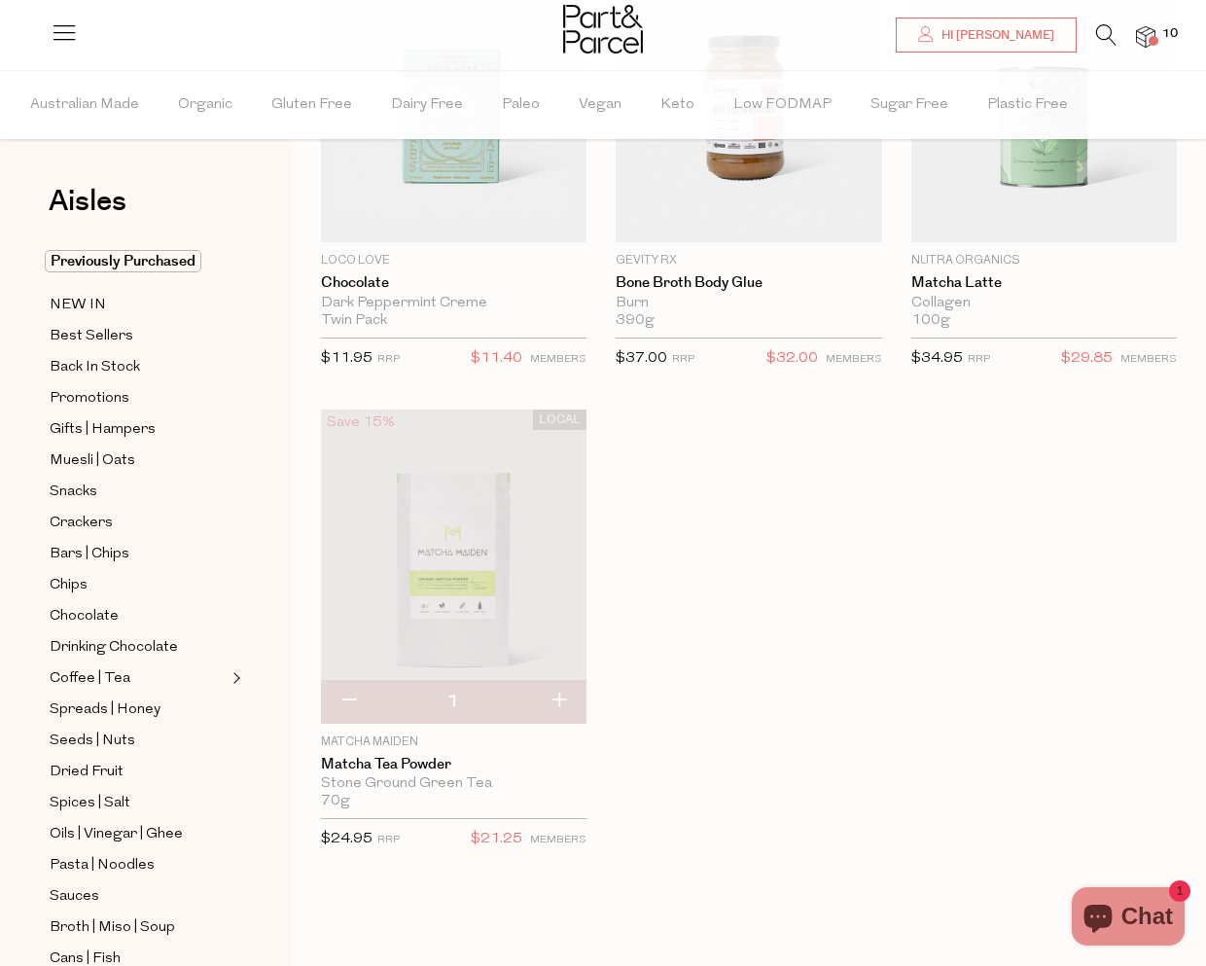
click at [924, 653] on div "LOCAL Save 5% 1 Add To Parcel Loco Love Chocolate Dark Peppermint Creme Twin Pa…" at bounding box center [734, 410] width 885 height 962
click at [1148, 46] on img at bounding box center [1145, 37] width 19 height 22
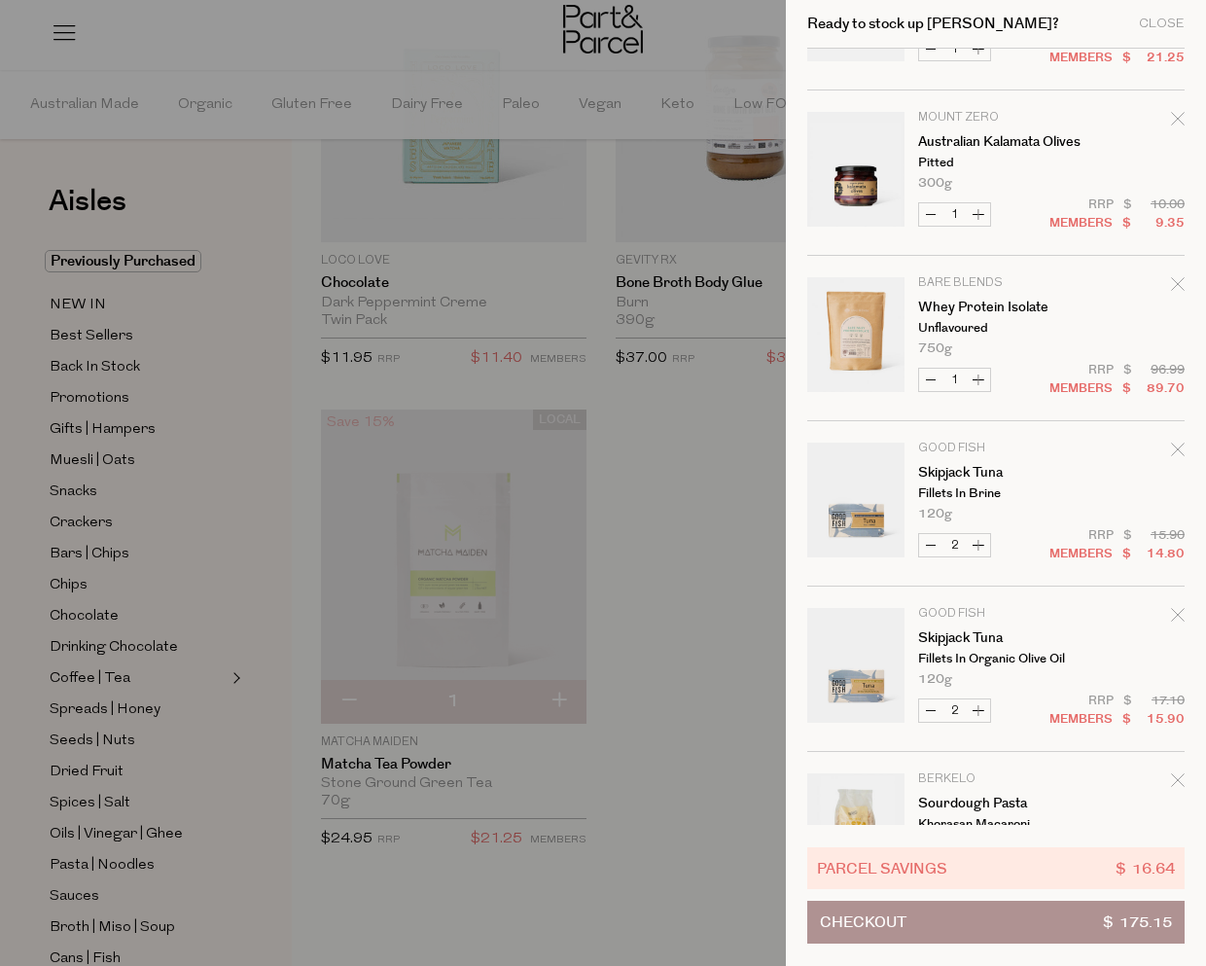
scroll to position [0, 0]
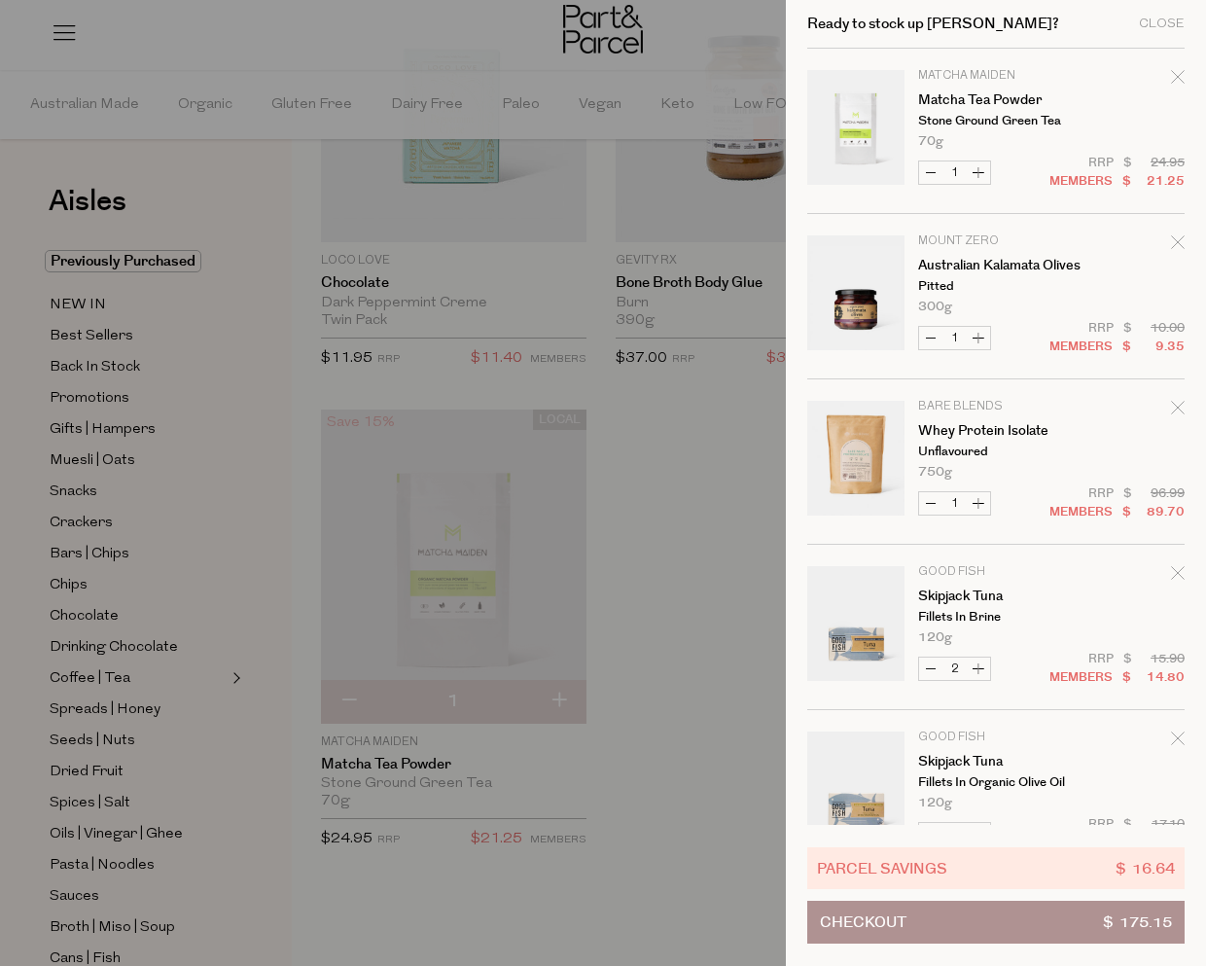
click at [972, 345] on button "Increase Australian Kalamata Olives" at bounding box center [977, 338] width 23 height 22
type input "2"
click at [931, 336] on button "Decrease Australian Kalamata Olives" at bounding box center [930, 338] width 23 height 22
type input "1"
